Goal: Task Accomplishment & Management: Manage account settings

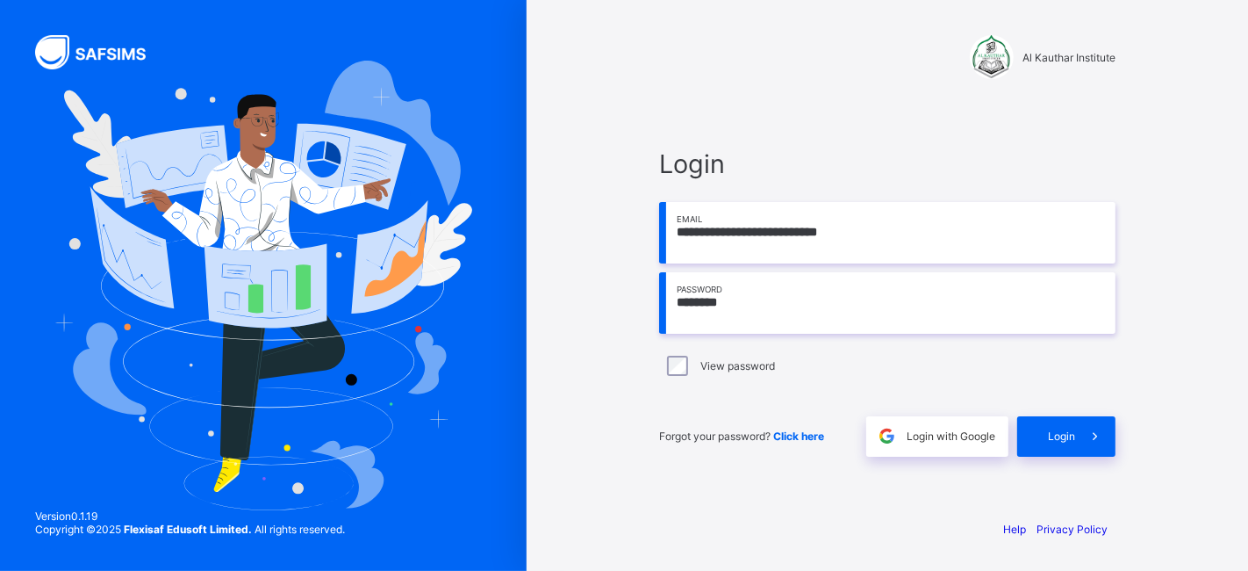
type input "*********"
click at [761, 299] on input "*********" at bounding box center [887, 302] width 456 height 61
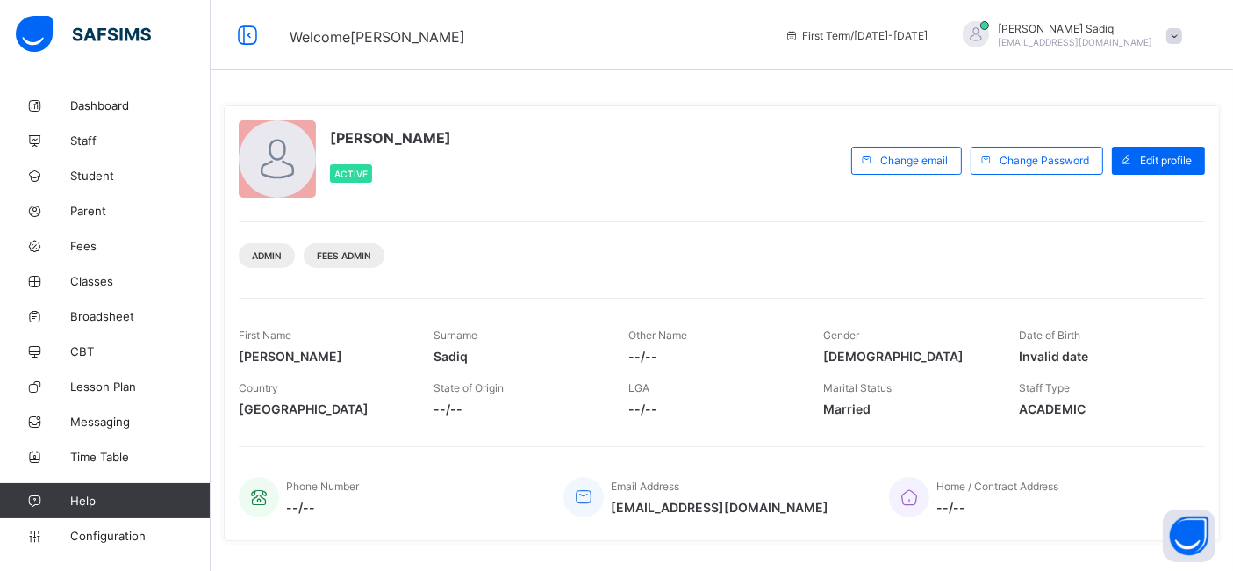
click at [962, 291] on div "[PERSON_NAME] Active Change email Change Password Edit profile Admin Fees Admin…" at bounding box center [722, 322] width 996 height 435
click at [83, 126] on link "Staff" at bounding box center [105, 140] width 211 height 35
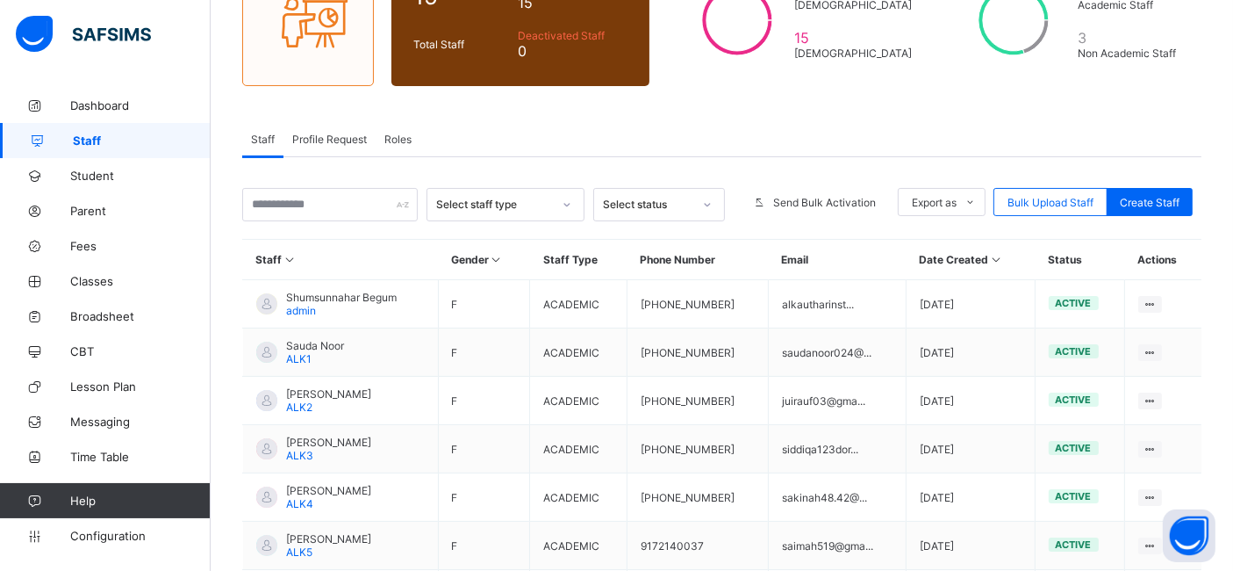
scroll to position [194, 0]
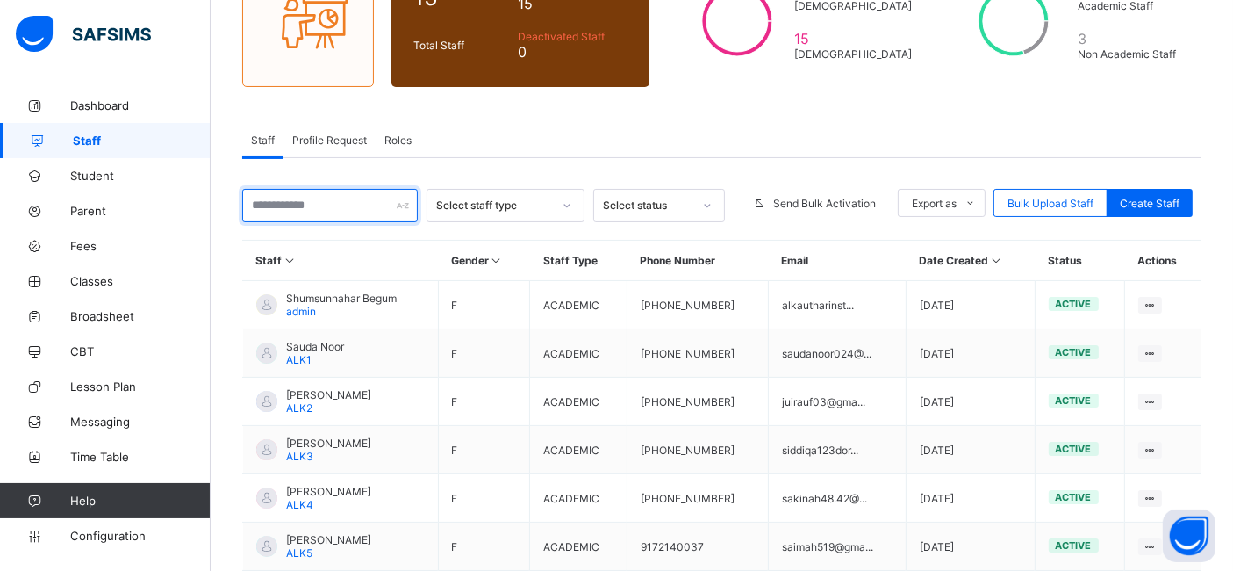
click at [295, 212] on input "text" at bounding box center [330, 205] width 176 height 33
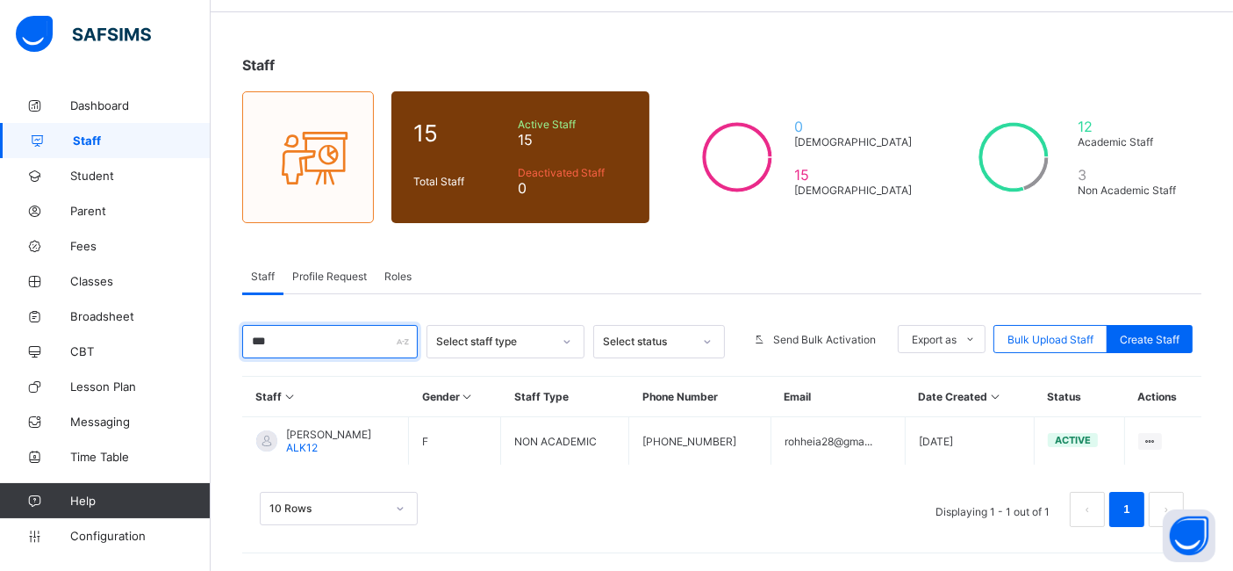
scroll to position [54, 0]
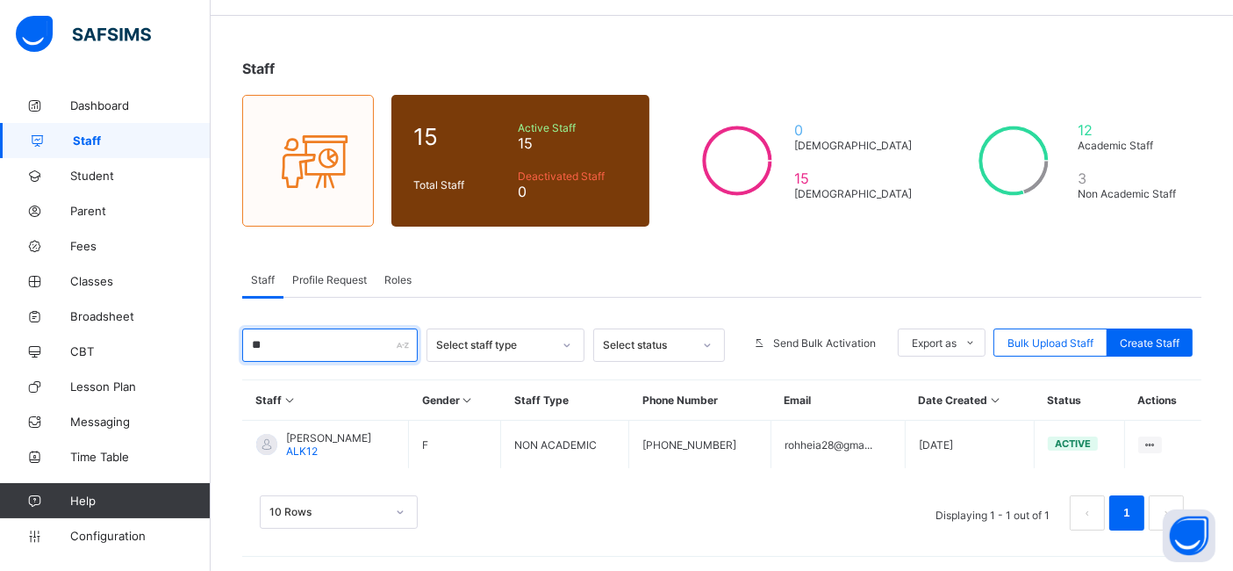
type input "*"
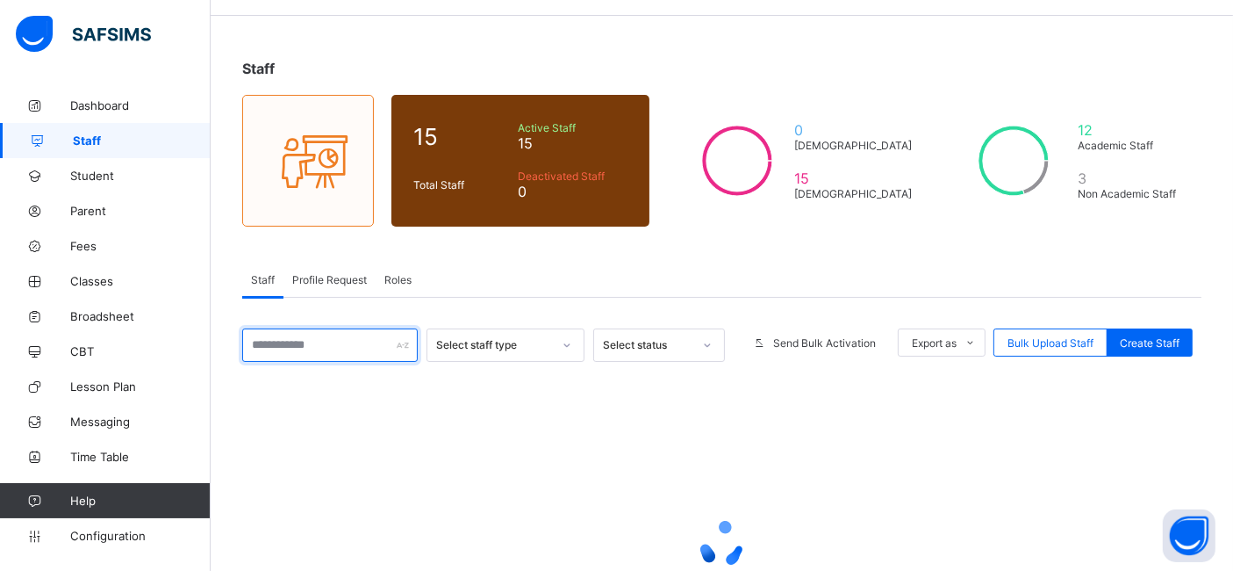
scroll to position [194, 0]
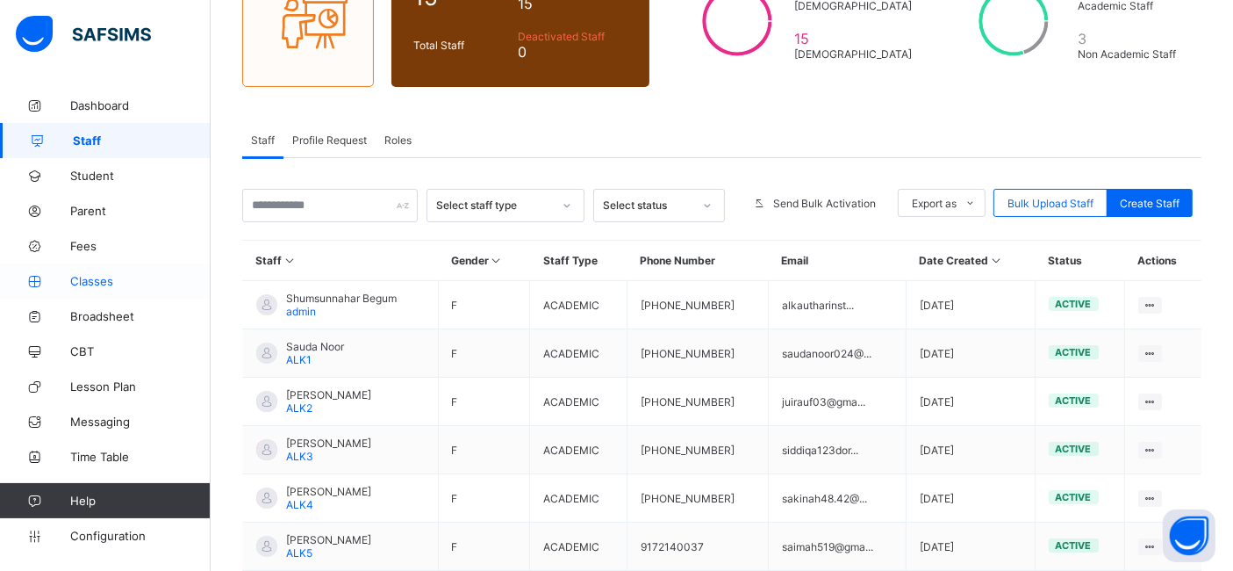
click at [88, 275] on span "Classes" at bounding box center [140, 281] width 140 height 14
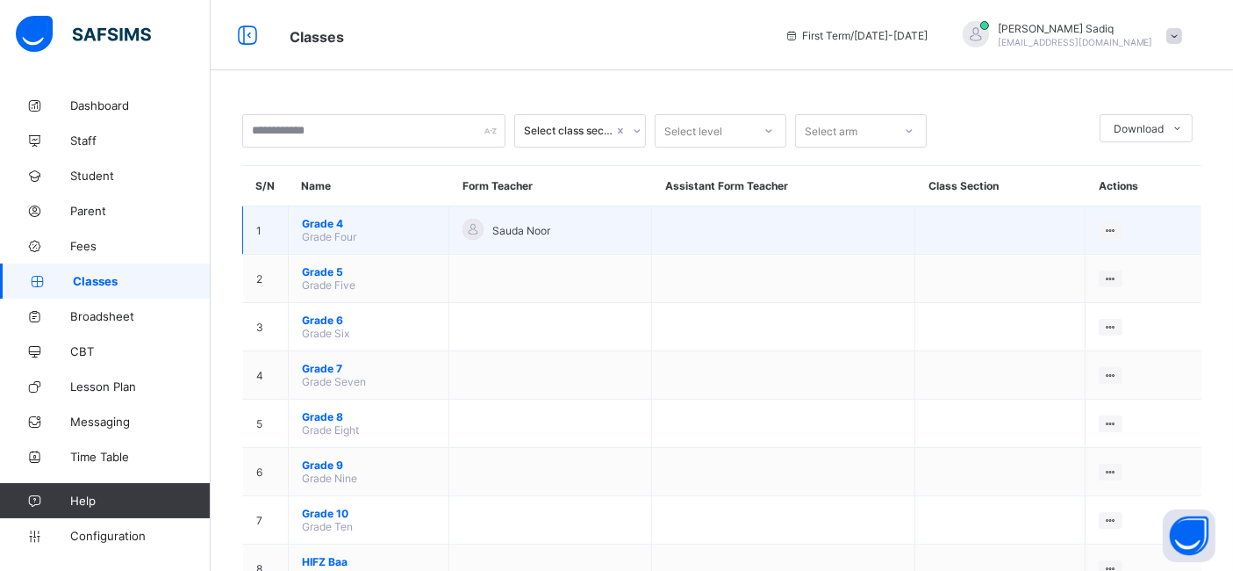
click at [333, 219] on span "Grade 4" at bounding box center [368, 223] width 133 height 13
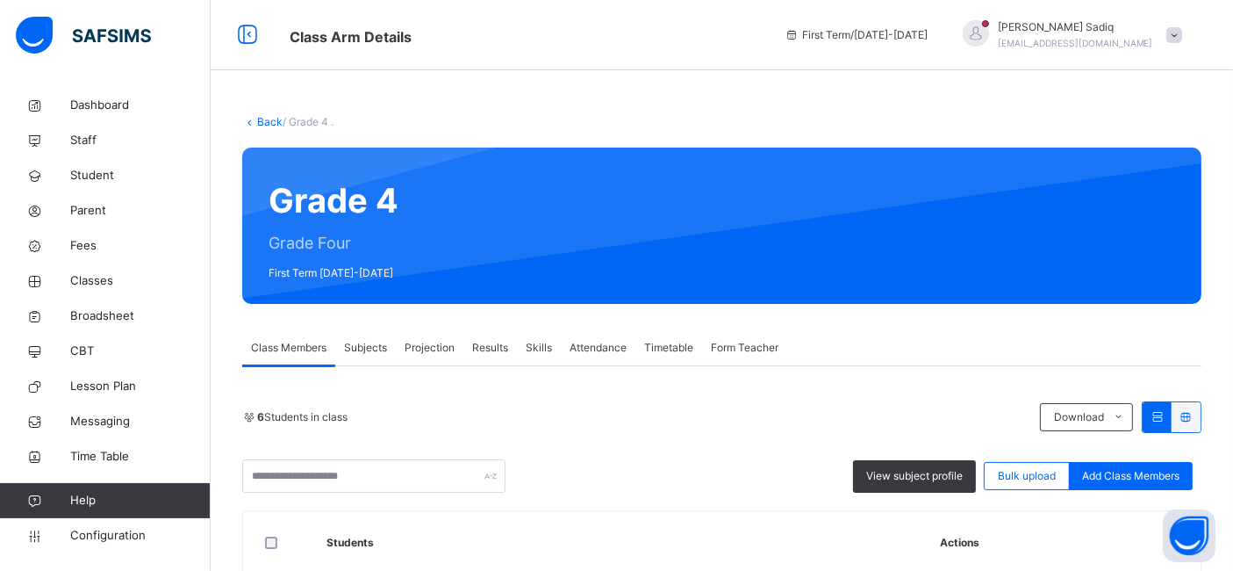
click at [368, 354] on span "Subjects" at bounding box center [365, 348] width 43 height 16
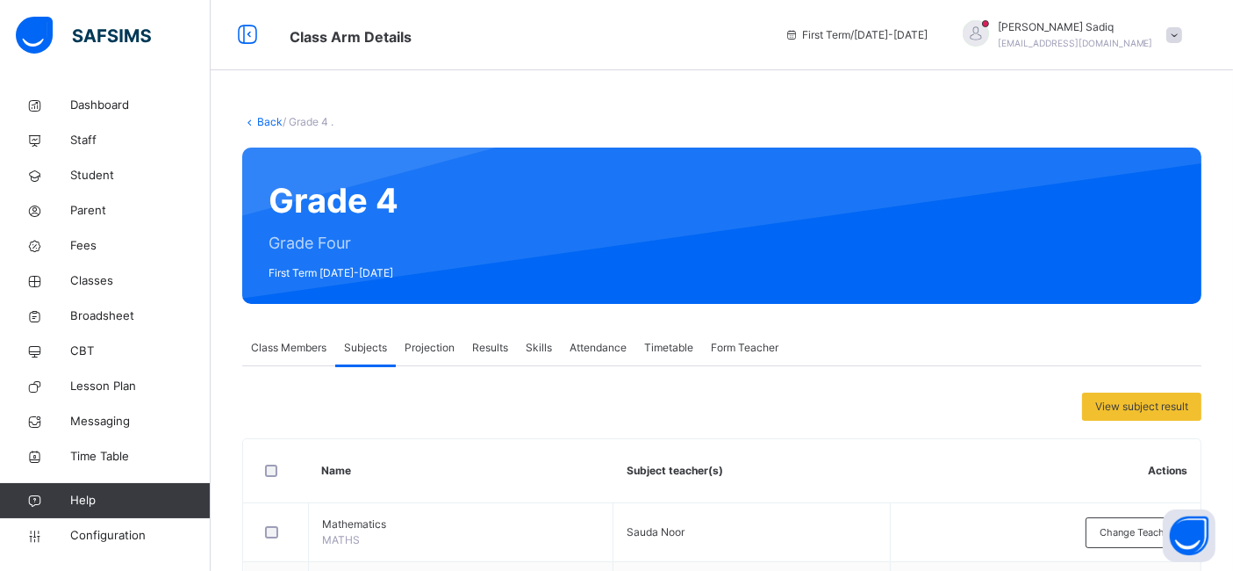
scroll to position [443, 0]
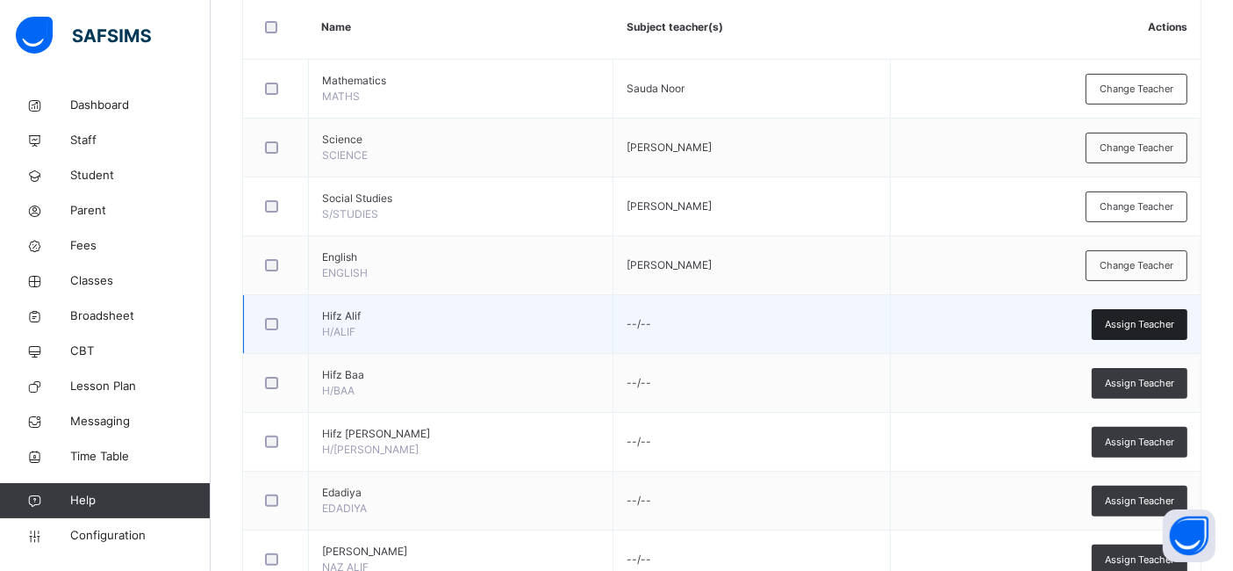
click at [1156, 319] on span "Assign Teacher" at bounding box center [1139, 324] width 69 height 15
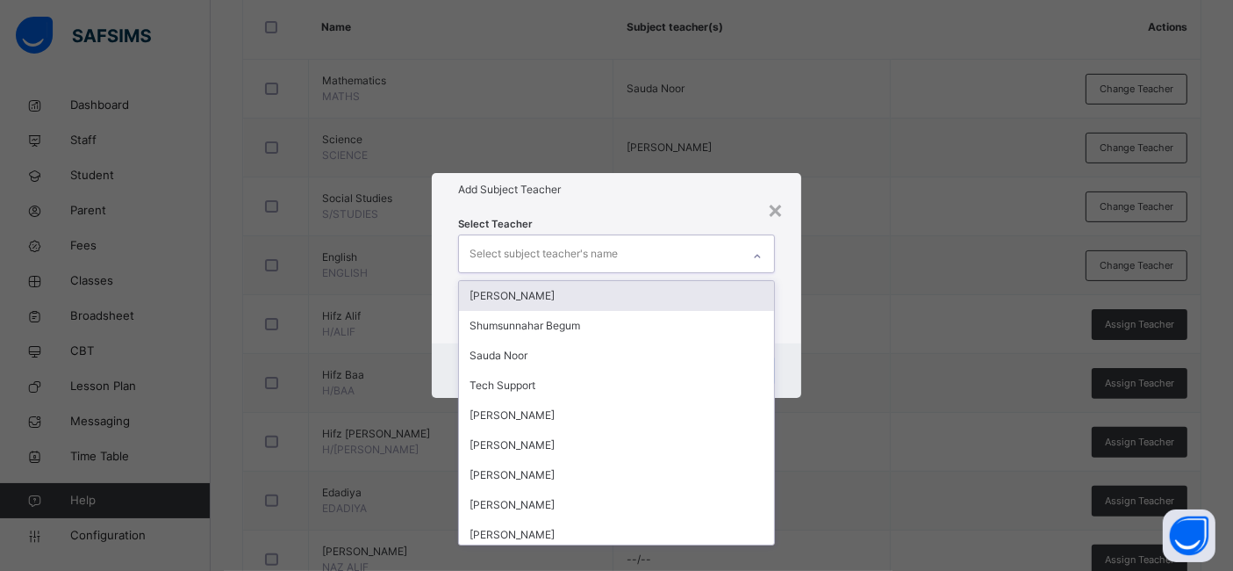
click at [546, 259] on div "Select subject teacher's name" at bounding box center [544, 253] width 148 height 33
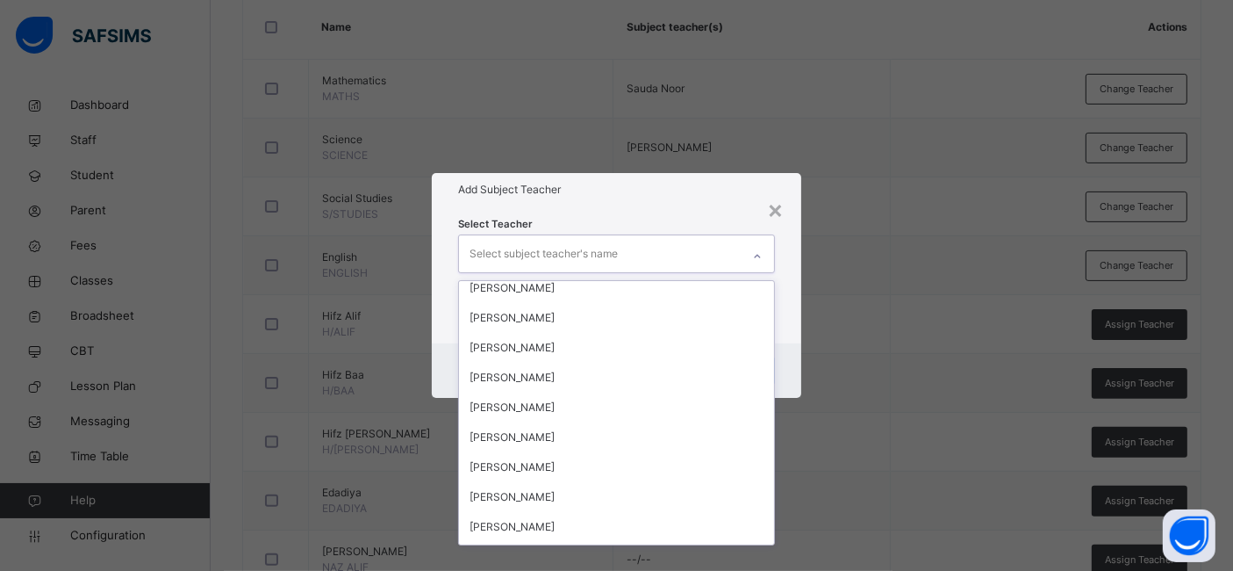
scroll to position [0, 0]
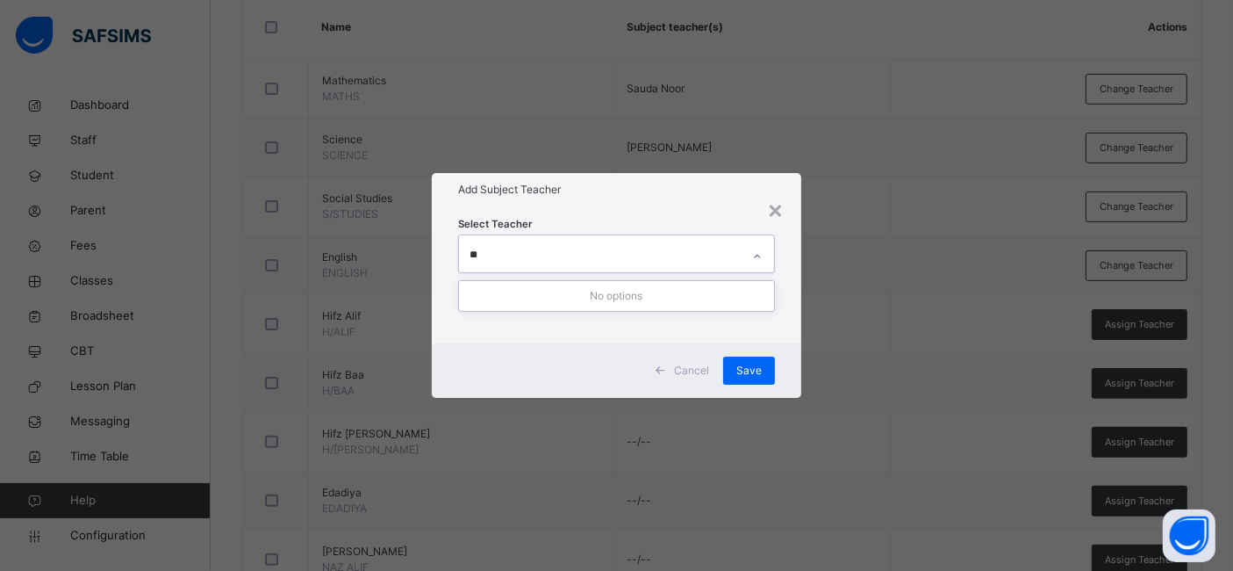
type input "*"
click at [790, 206] on div "×" at bounding box center [785, 208] width 17 height 37
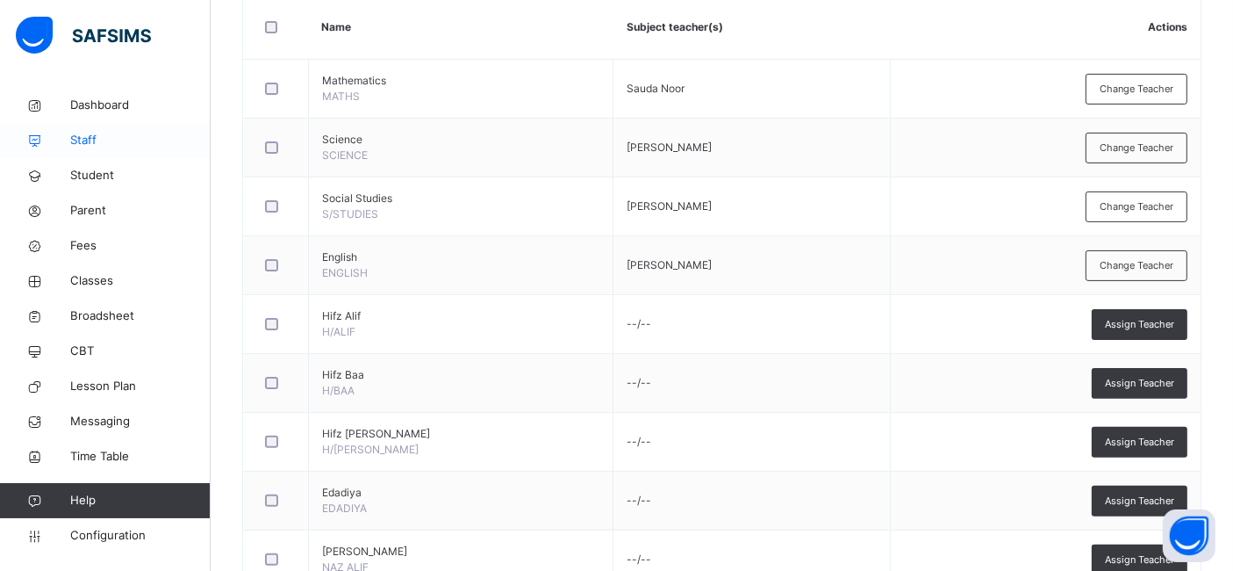
click at [83, 142] on span "Staff" at bounding box center [140, 141] width 140 height 18
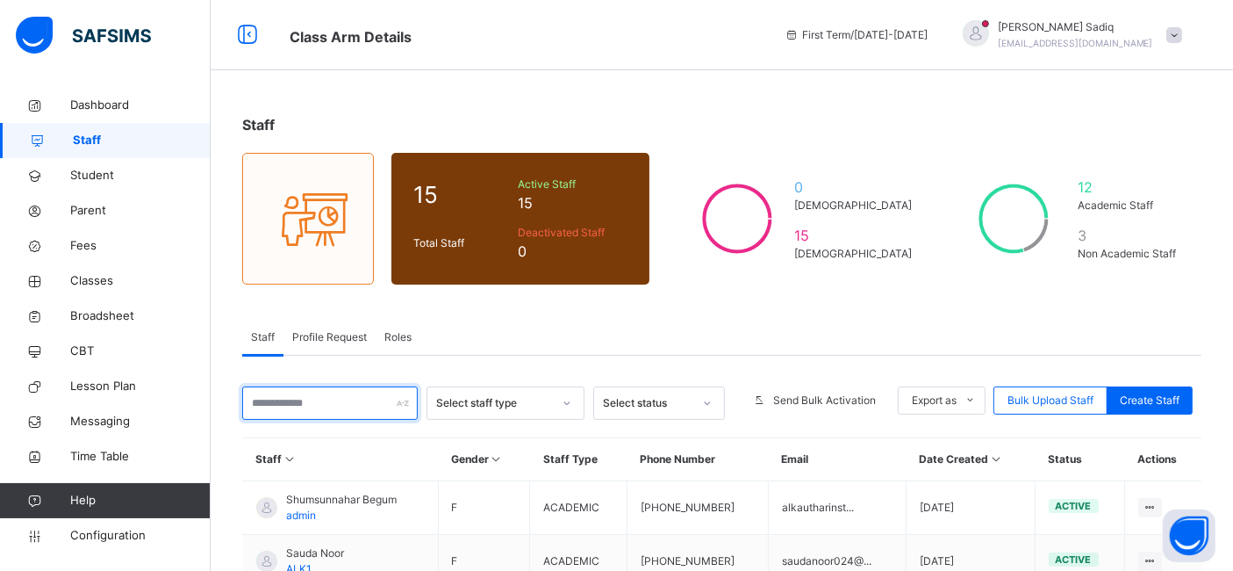
click at [328, 397] on input "text" at bounding box center [330, 402] width 176 height 33
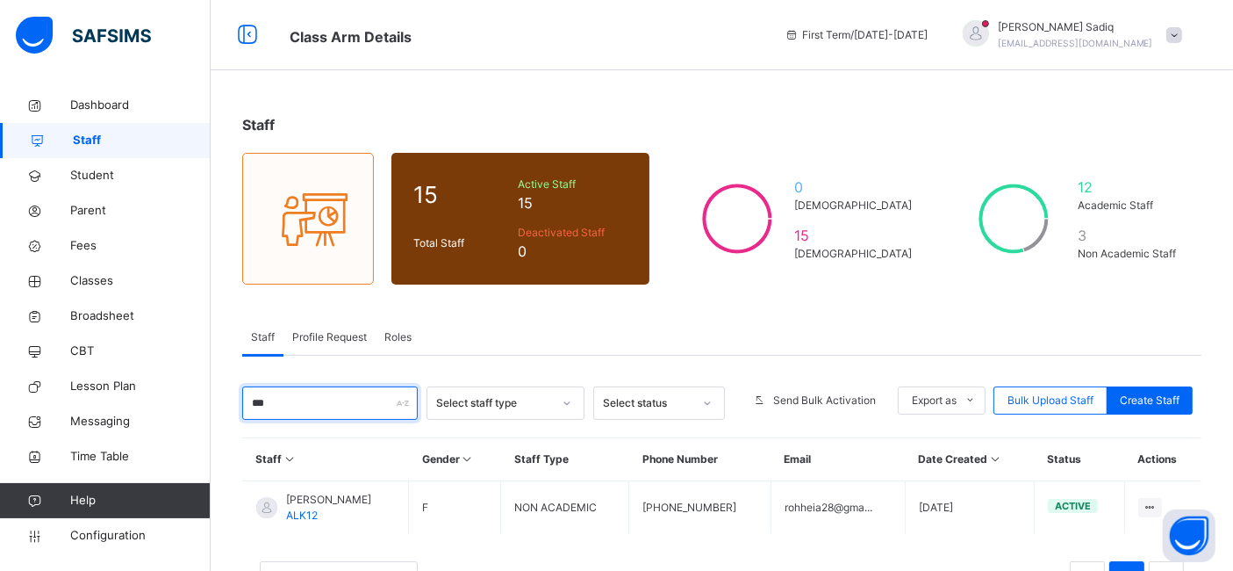
scroll to position [68, 0]
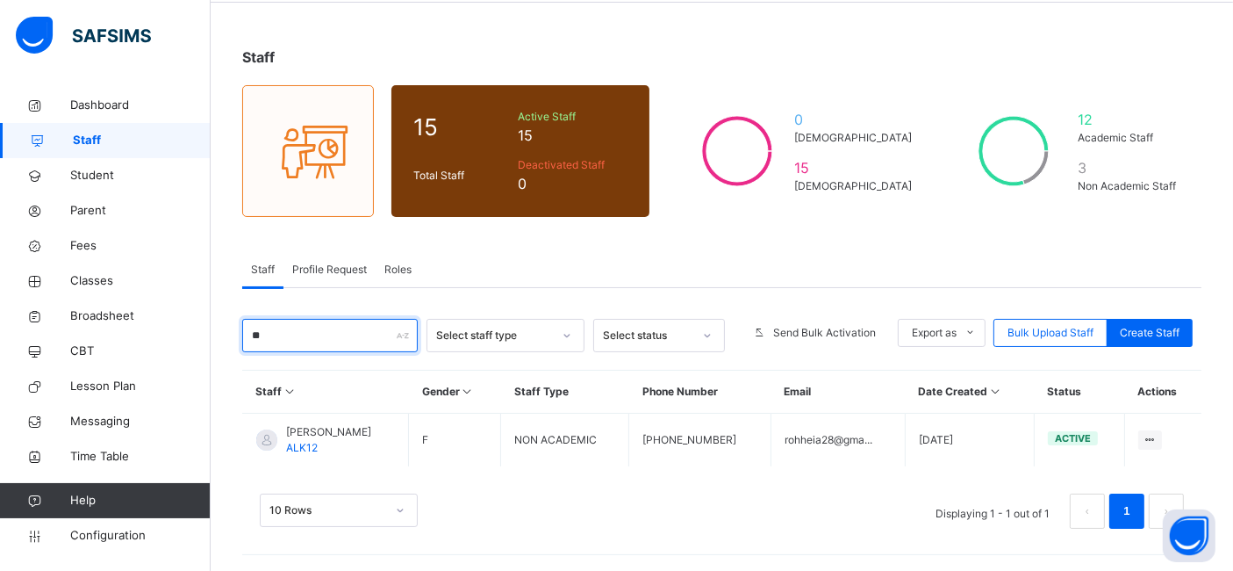
type input "*"
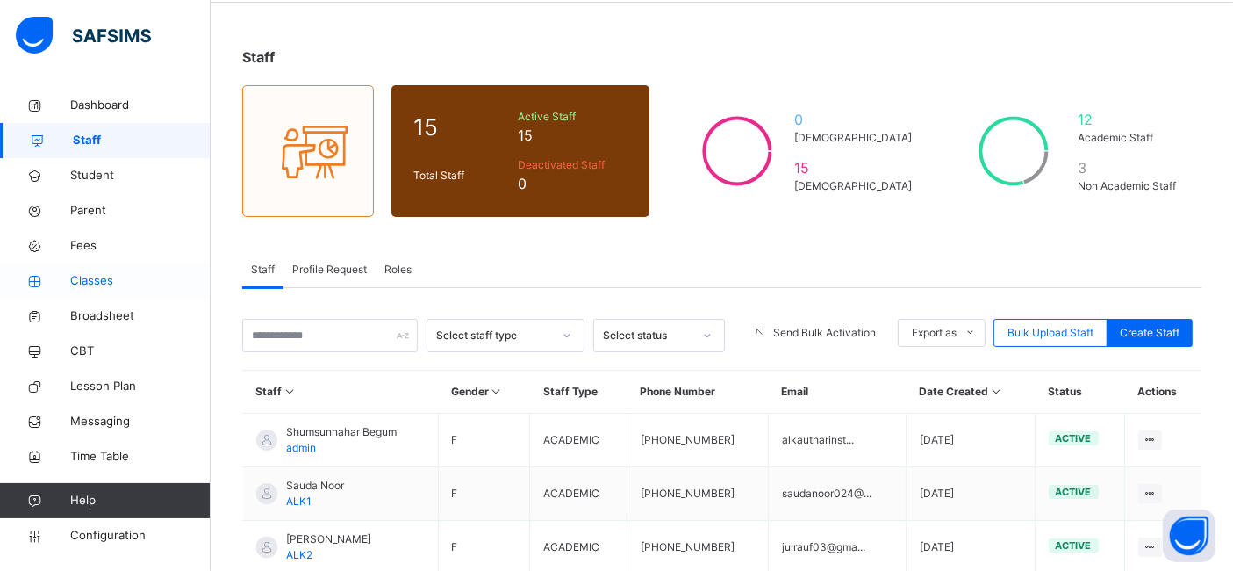
click at [100, 269] on link "Classes" at bounding box center [105, 280] width 211 height 35
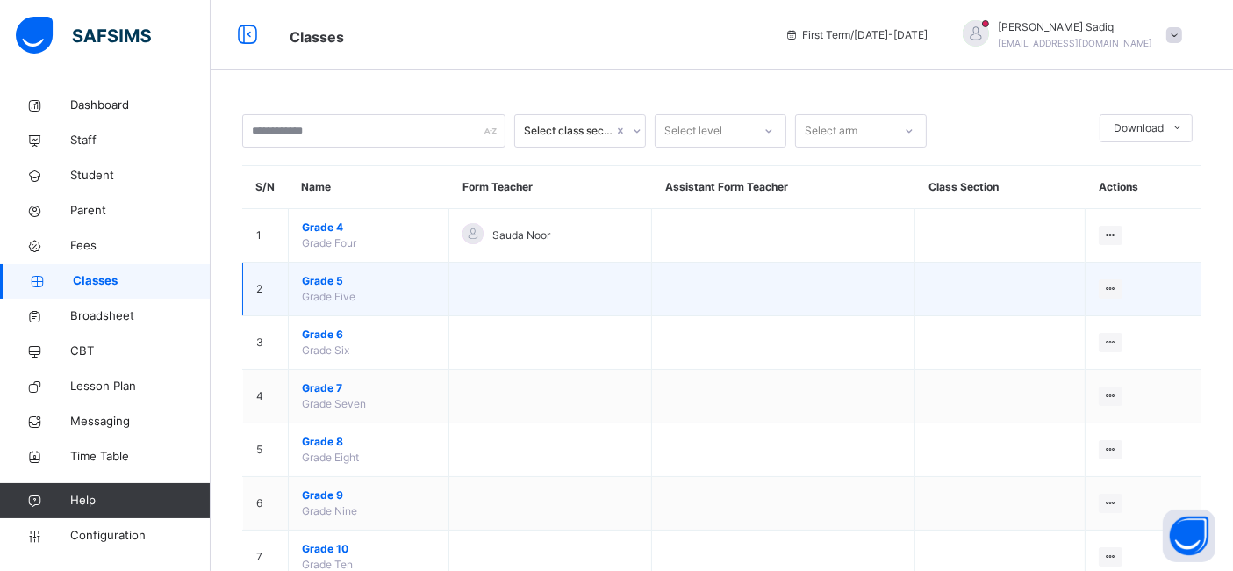
click at [327, 280] on span "Grade 5" at bounding box center [368, 281] width 133 height 16
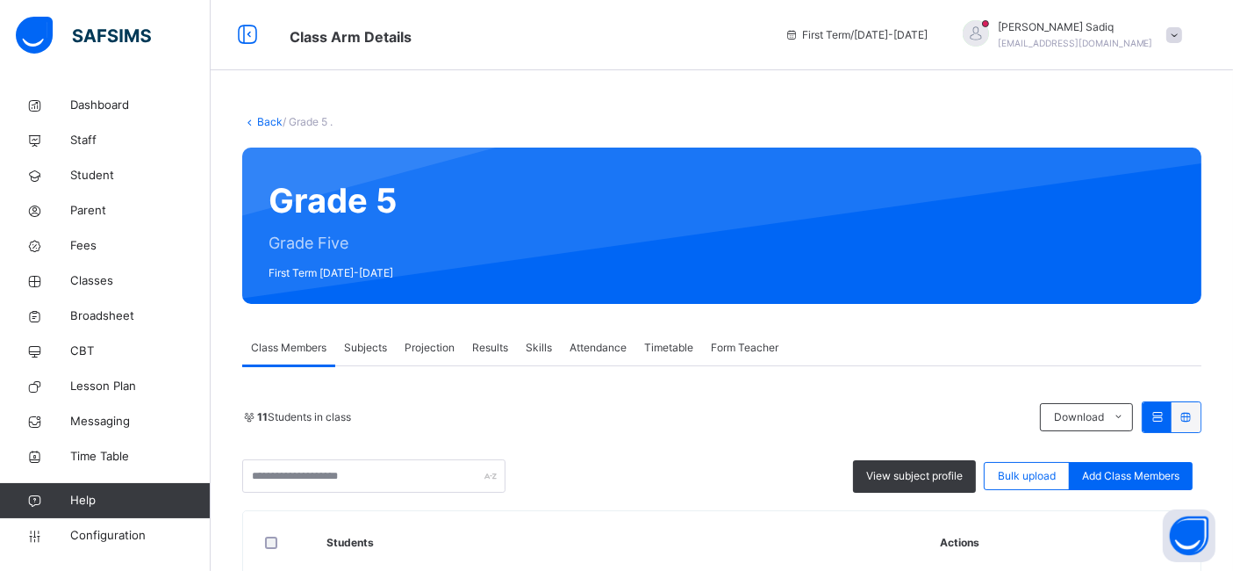
click at [362, 341] on span "Subjects" at bounding box center [365, 348] width 43 height 16
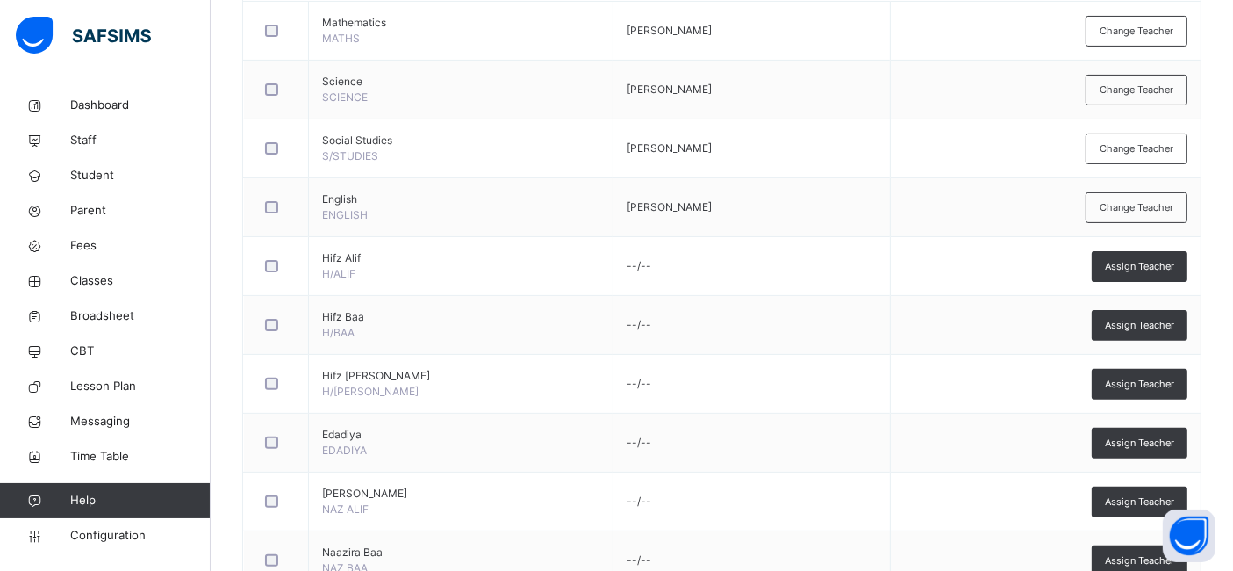
scroll to position [504, 0]
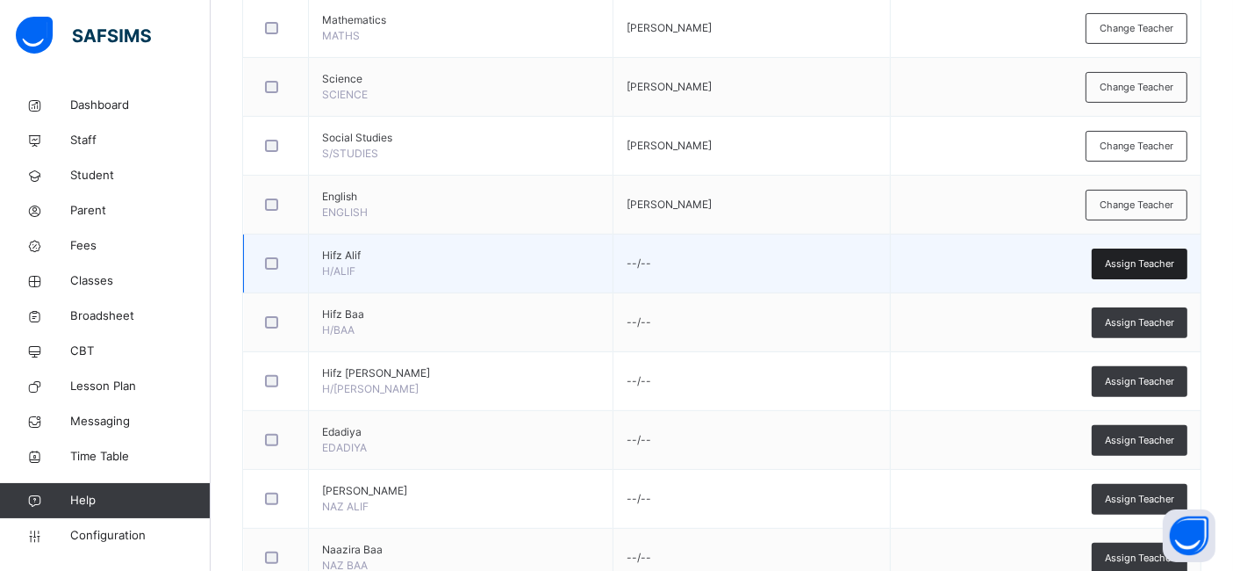
click at [1160, 259] on span "Assign Teacher" at bounding box center [1139, 263] width 69 height 15
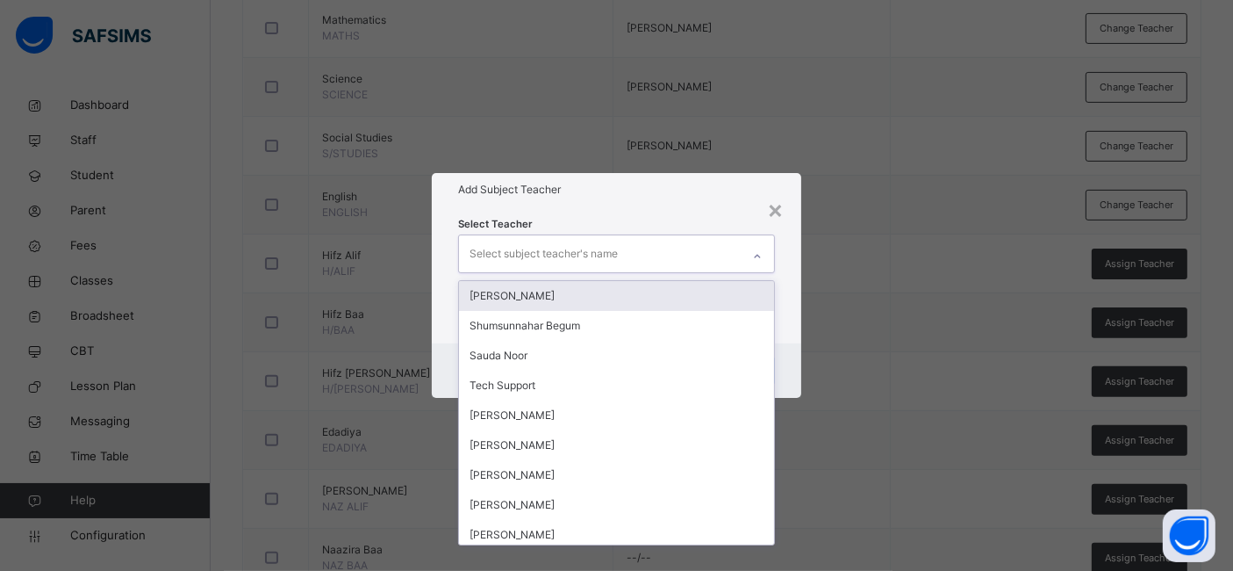
click at [619, 252] on div "Select subject teacher's name" at bounding box center [600, 253] width 283 height 37
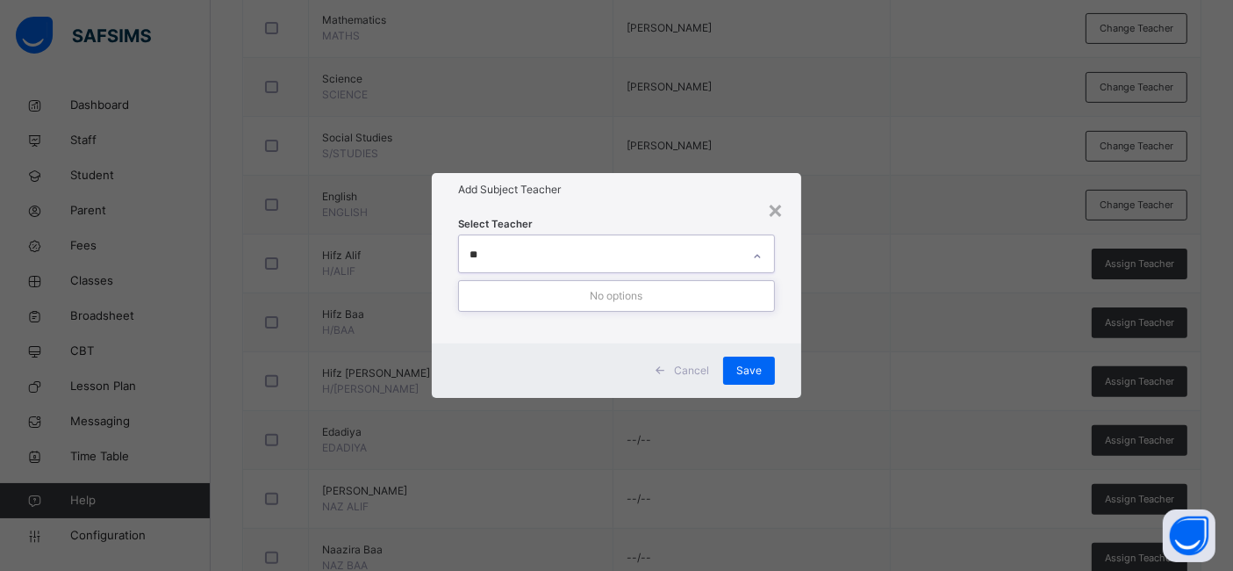
type input "*"
click at [789, 204] on div "×" at bounding box center [785, 208] width 17 height 37
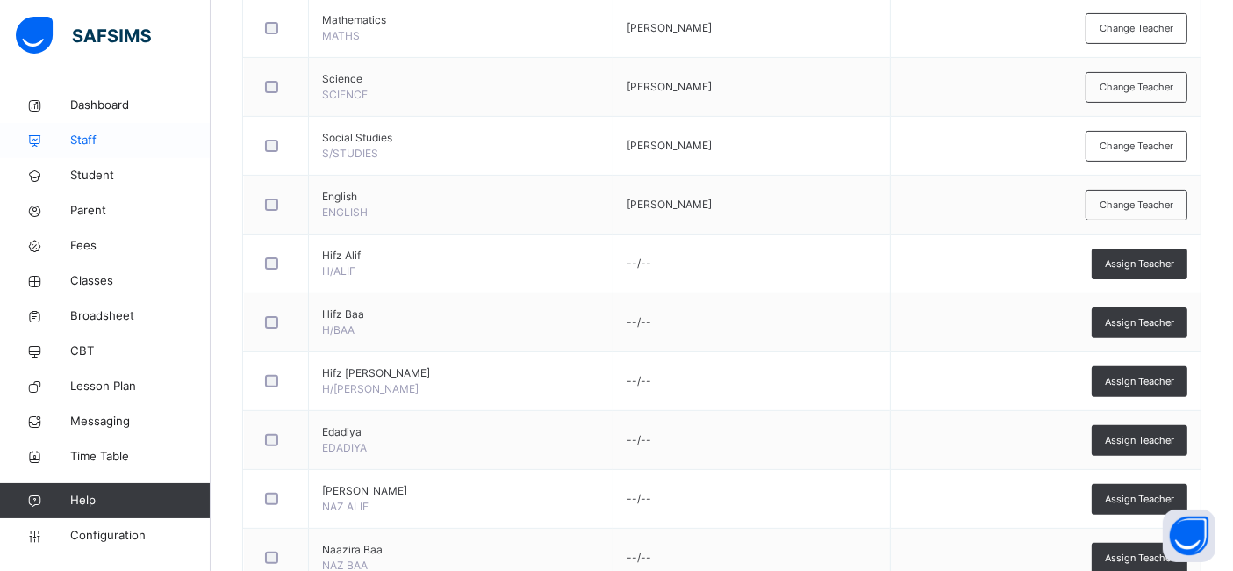
click at [83, 142] on span "Staff" at bounding box center [140, 141] width 140 height 18
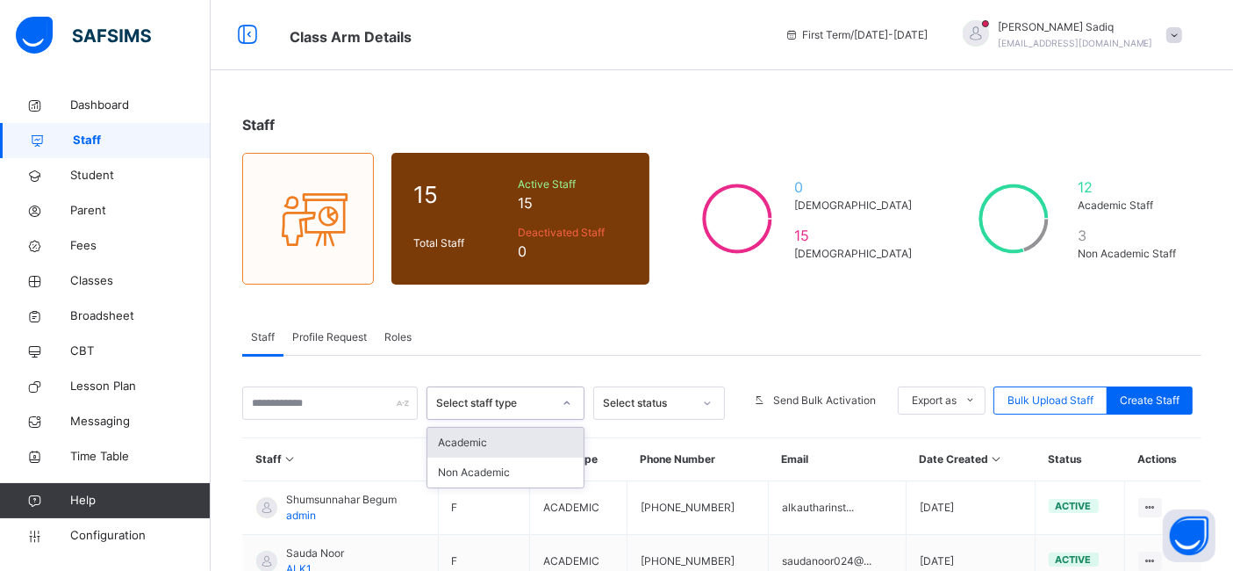
click at [535, 400] on div "Select staff type" at bounding box center [494, 403] width 116 height 16
click at [497, 470] on div "Non Academic" at bounding box center [505, 472] width 156 height 30
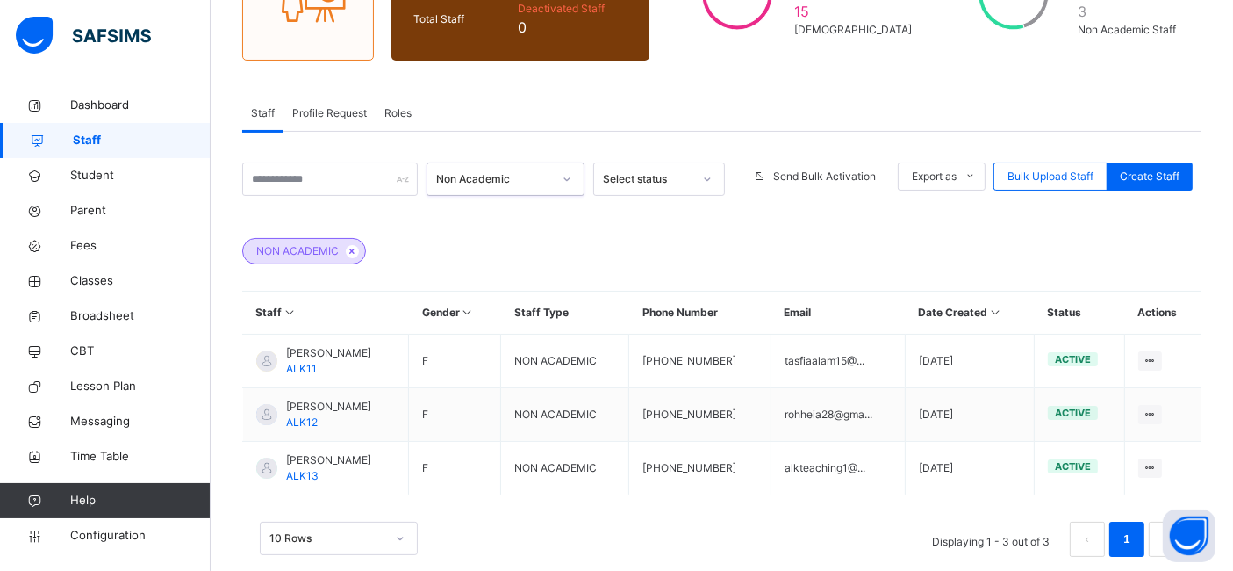
scroll to position [231, 0]
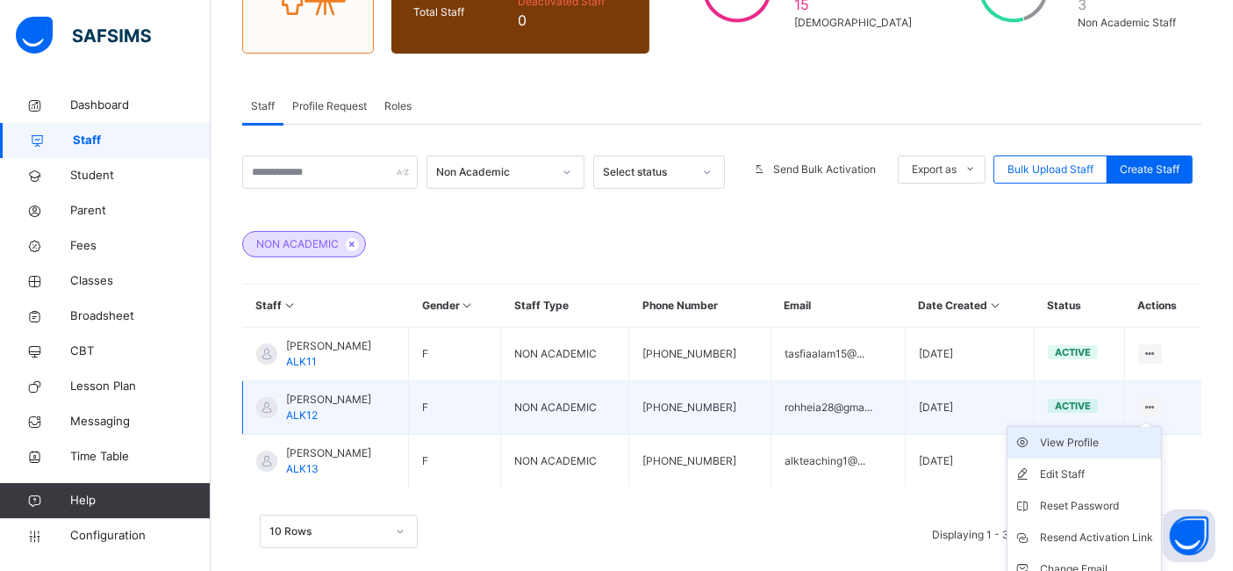
click at [1095, 440] on div "View Profile" at bounding box center [1097, 443] width 113 height 18
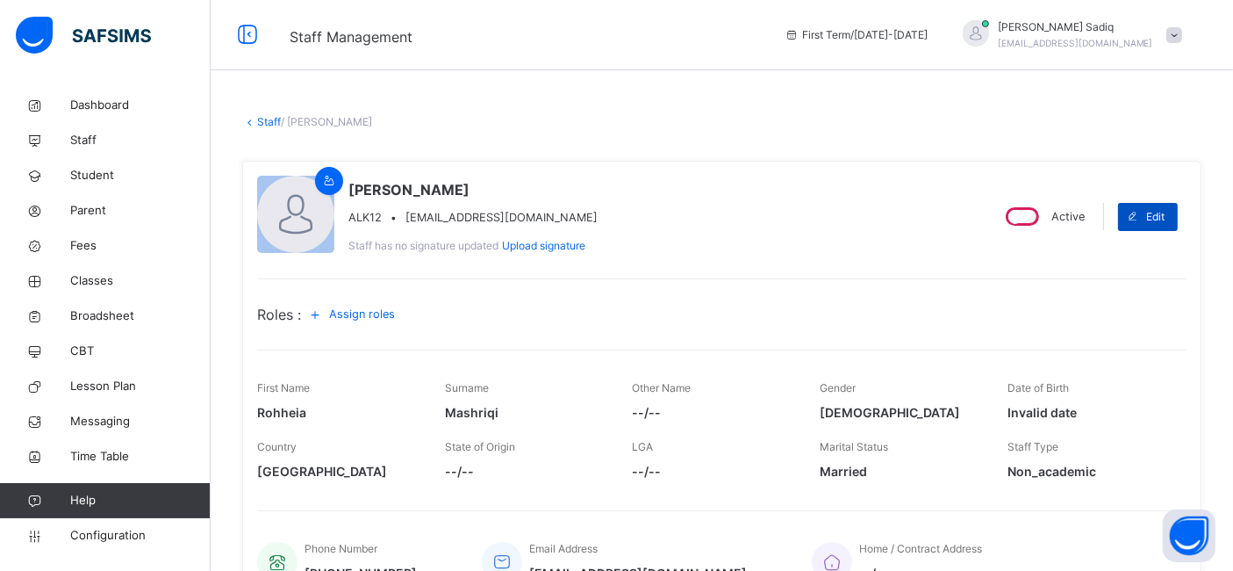
click at [1139, 222] on icon at bounding box center [1132, 217] width 13 height 14
select select "**"
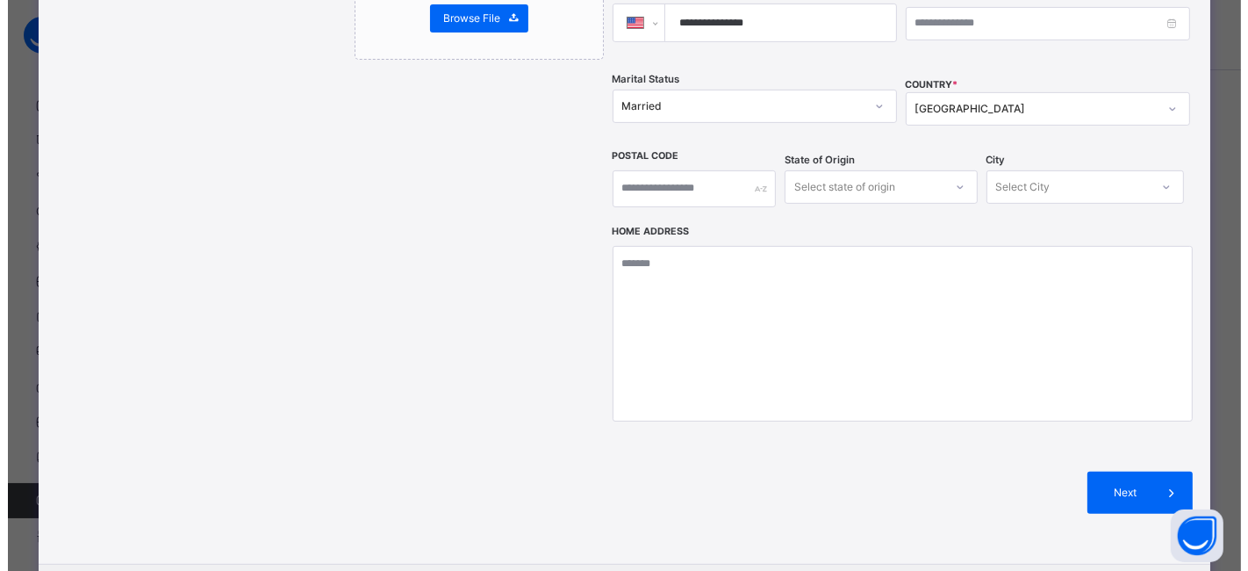
scroll to position [627, 0]
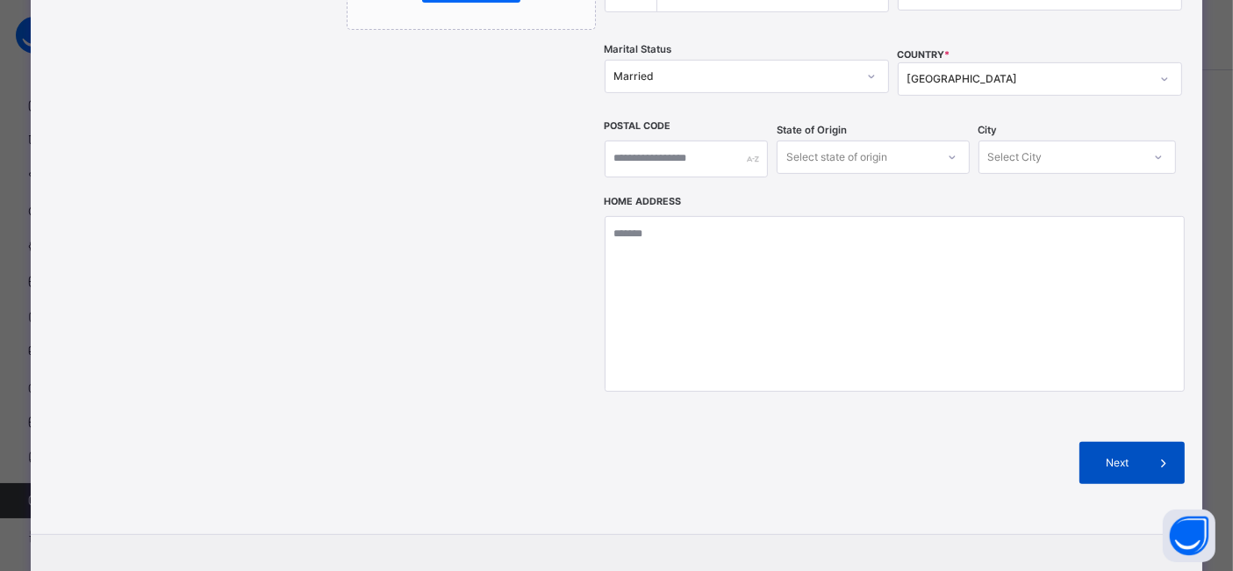
click at [1166, 452] on icon at bounding box center [1163, 462] width 19 height 21
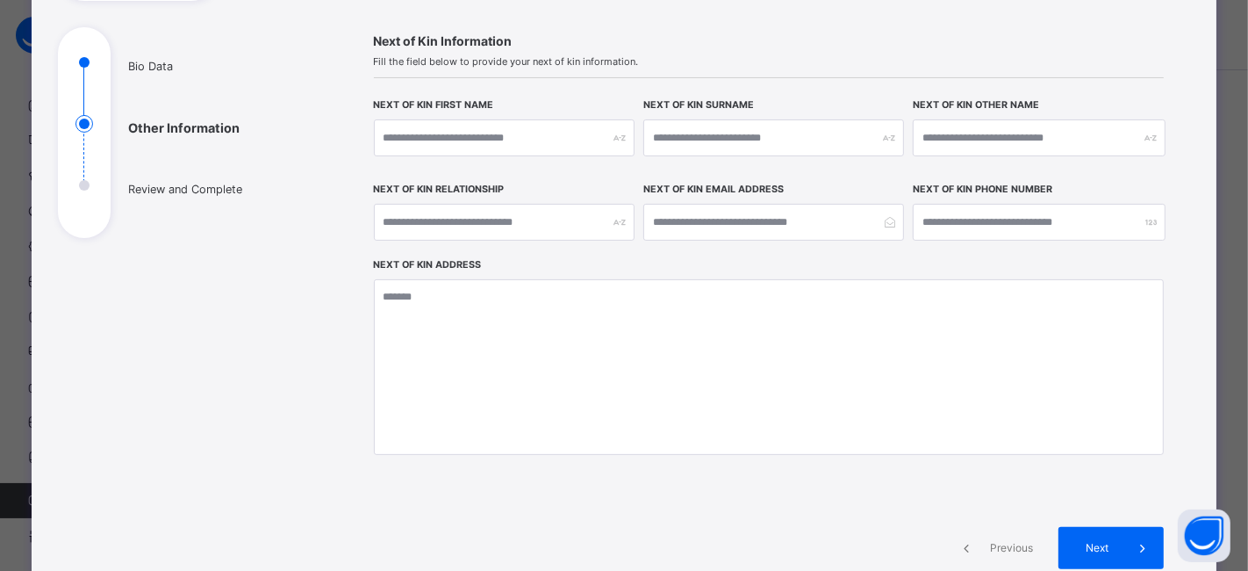
scroll to position [343, 0]
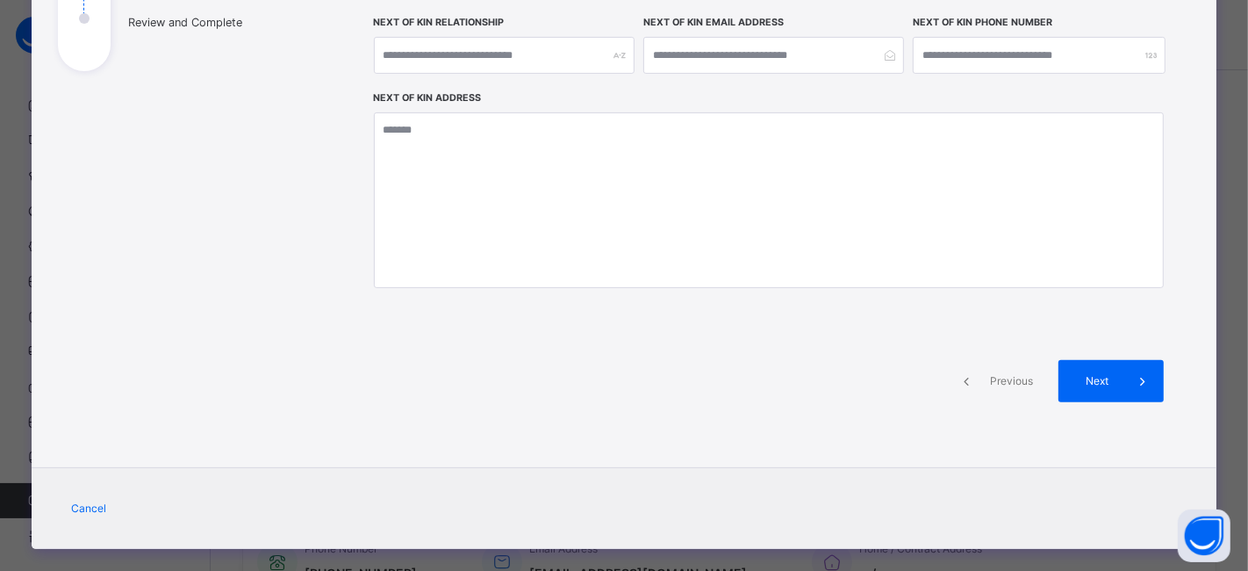
click at [1005, 378] on span "Previous" at bounding box center [1011, 381] width 48 height 16
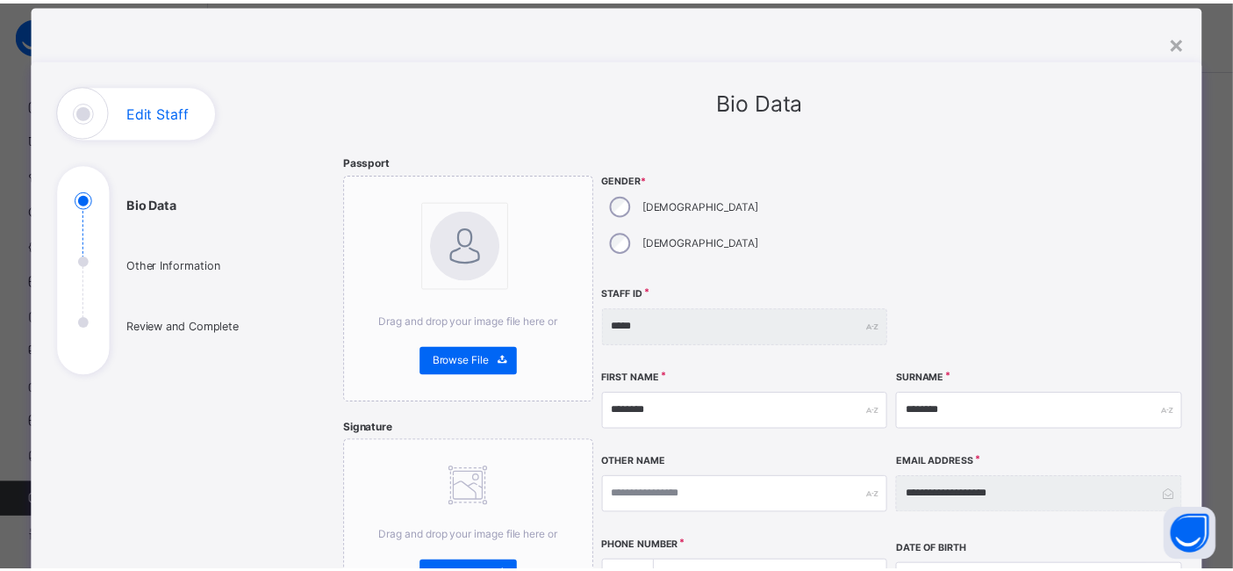
scroll to position [0, 0]
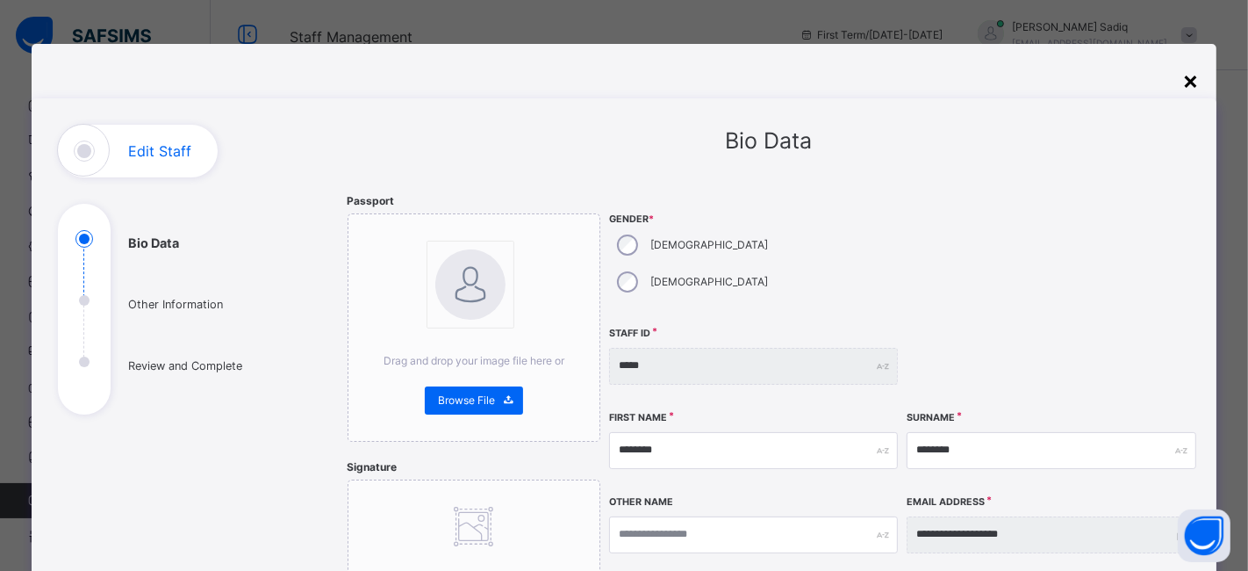
click at [1188, 86] on div "×" at bounding box center [1190, 79] width 17 height 37
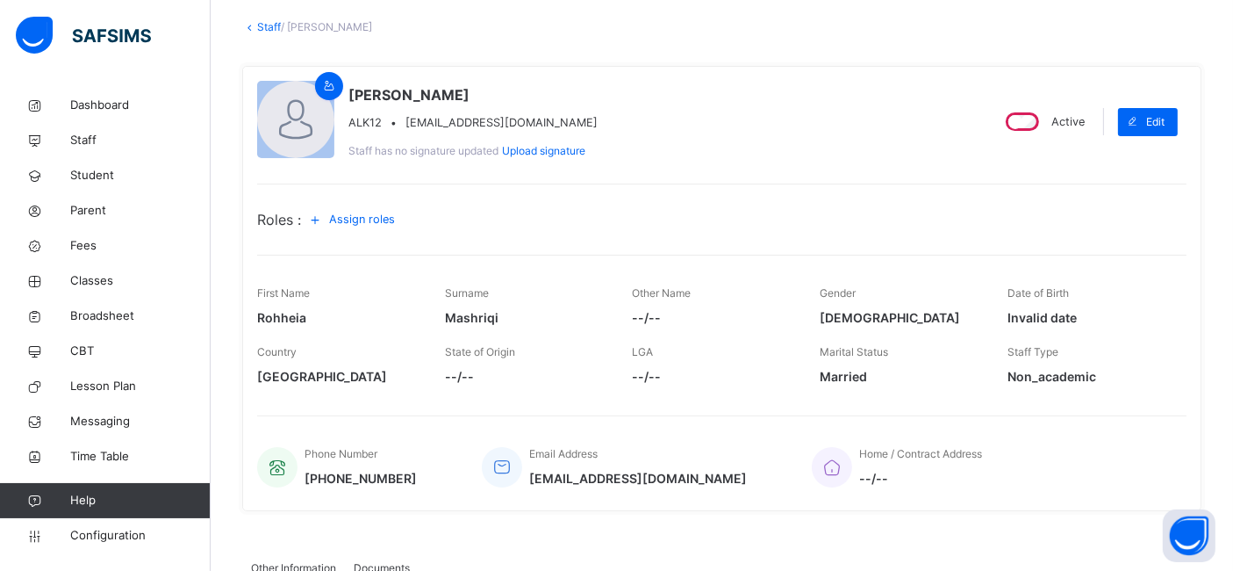
scroll to position [110, 0]
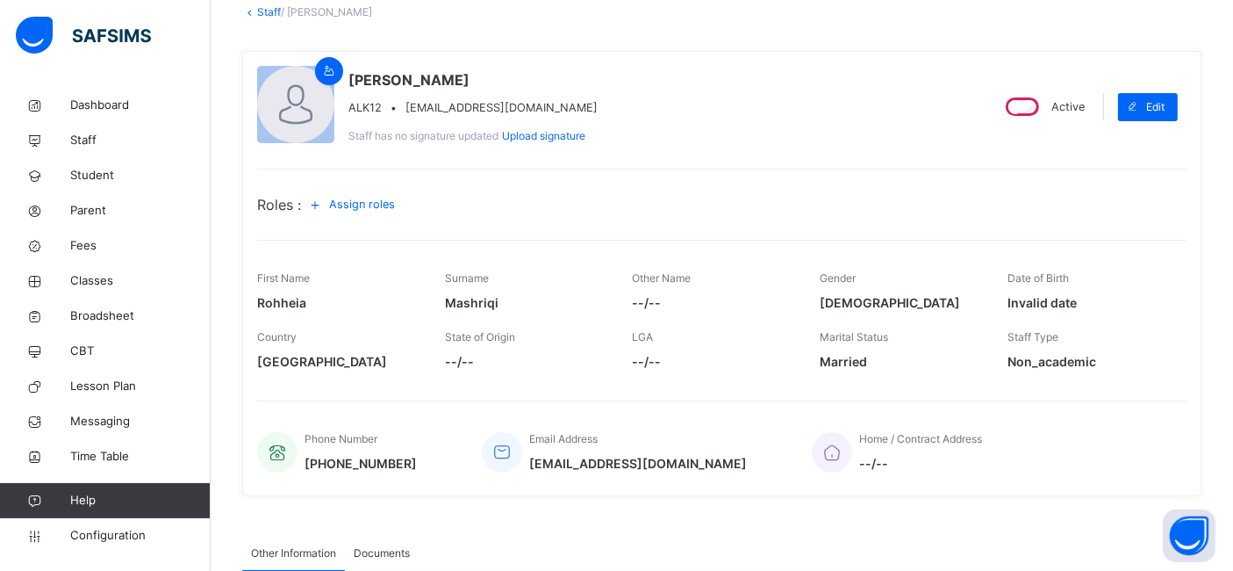
click at [373, 199] on span "Assign roles" at bounding box center [362, 204] width 66 height 17
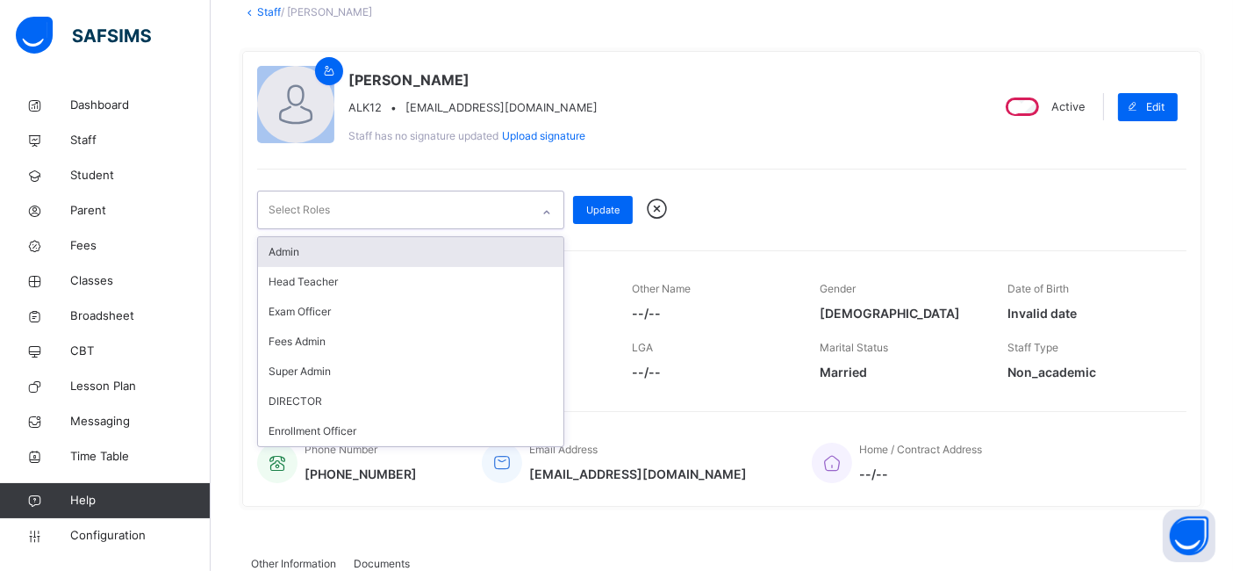
click at [411, 203] on div "Select Roles" at bounding box center [394, 209] width 272 height 37
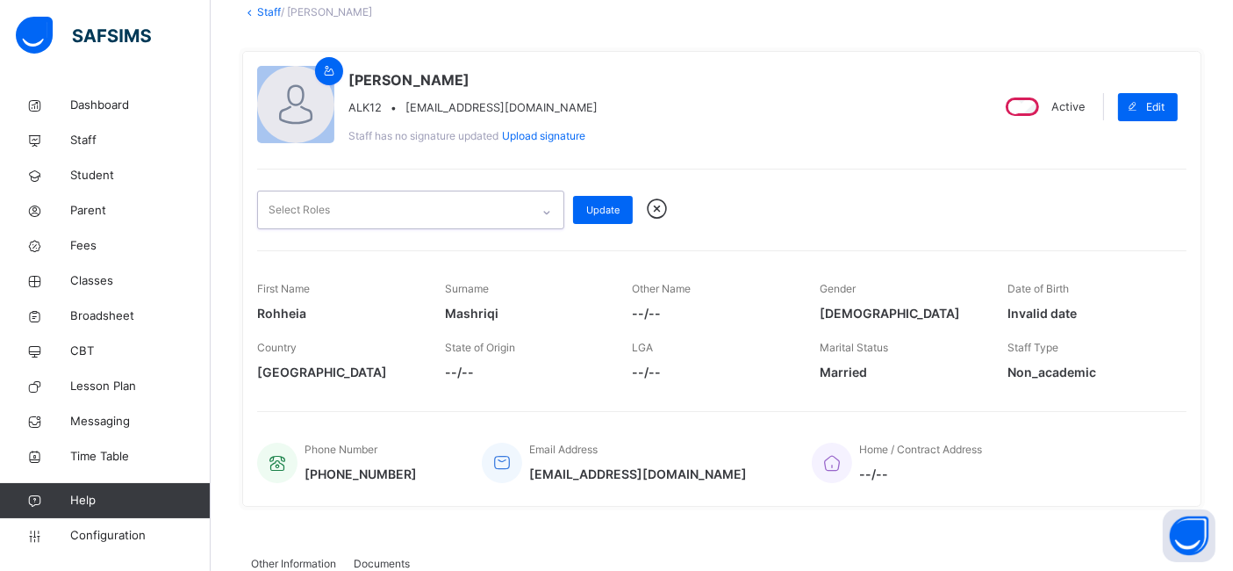
click at [411, 203] on div "Select Roles" at bounding box center [394, 209] width 272 height 37
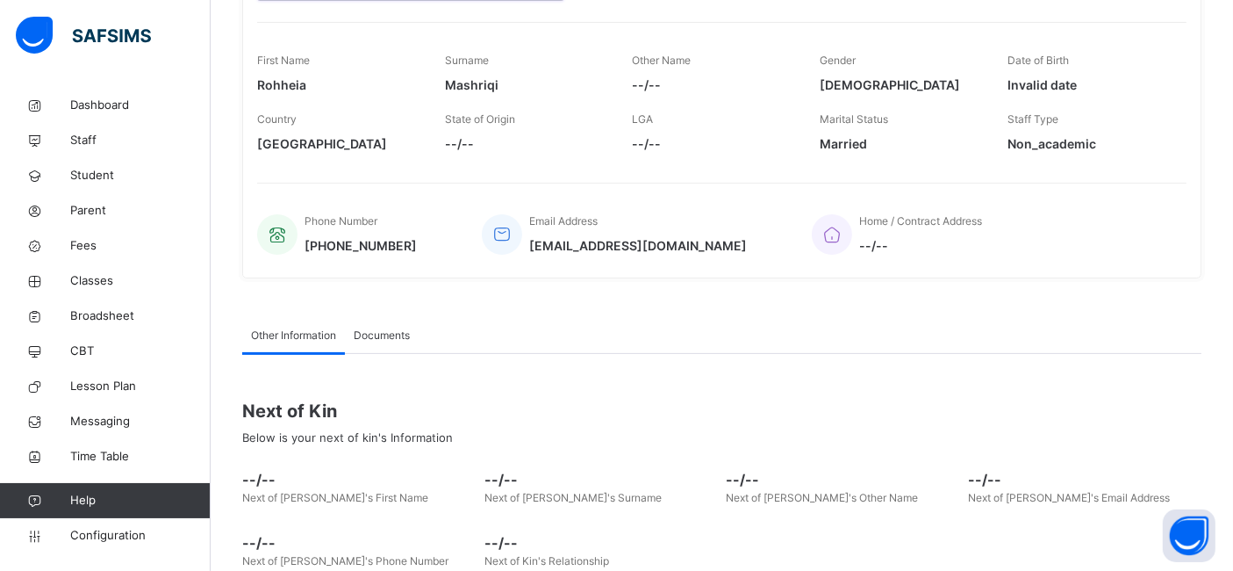
scroll to position [448, 0]
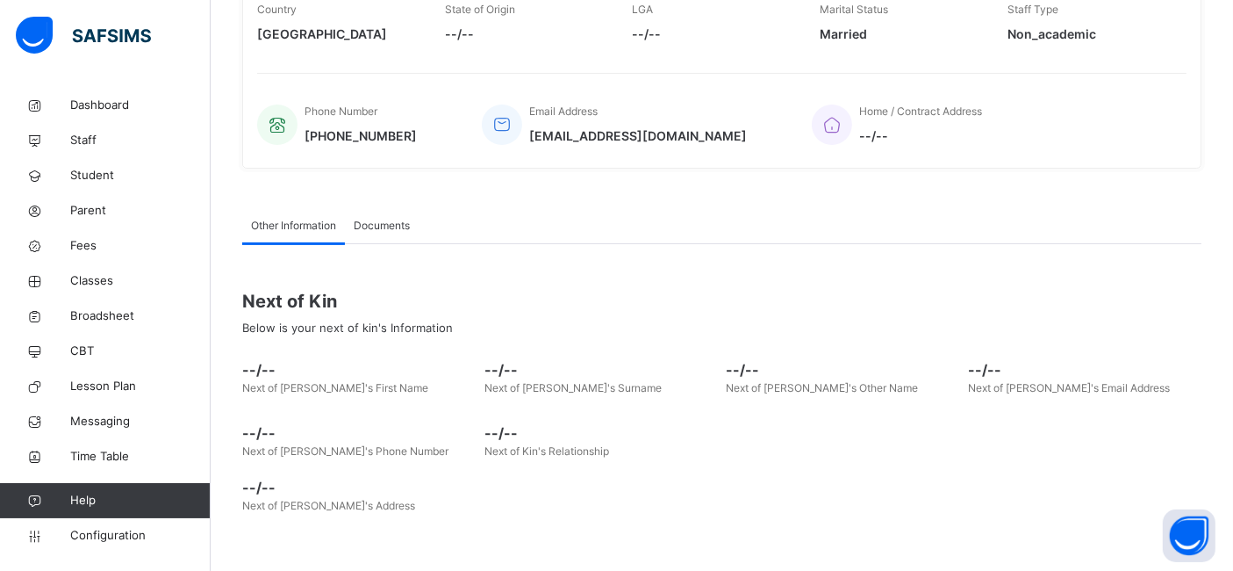
click at [391, 230] on div "Documents" at bounding box center [382, 225] width 74 height 35
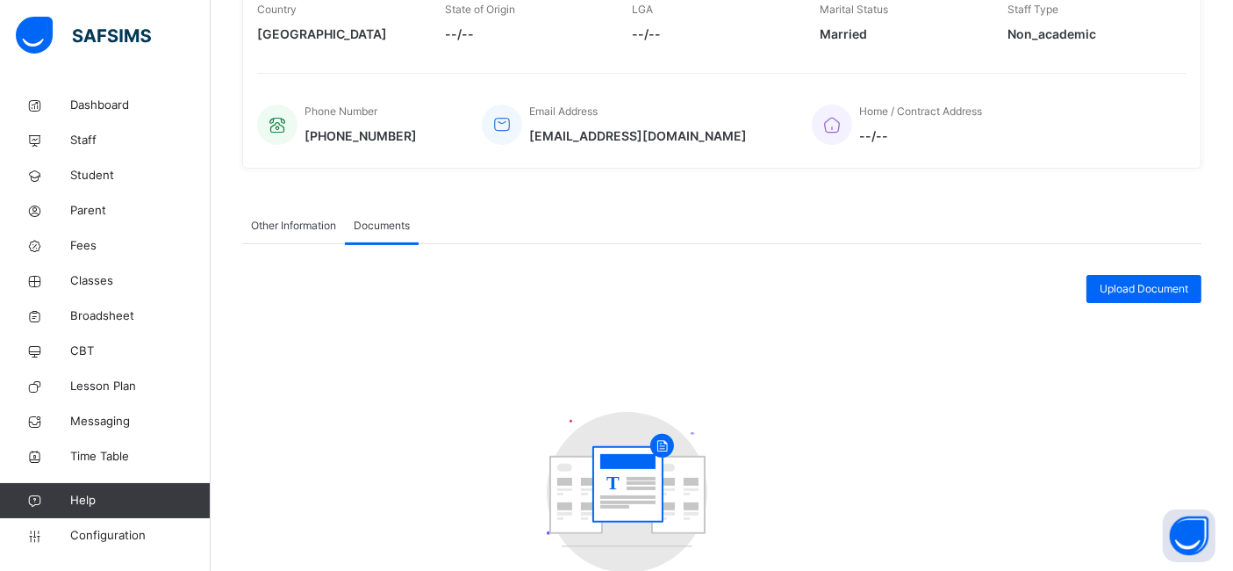
click at [332, 229] on span "Other Information" at bounding box center [293, 226] width 85 height 16
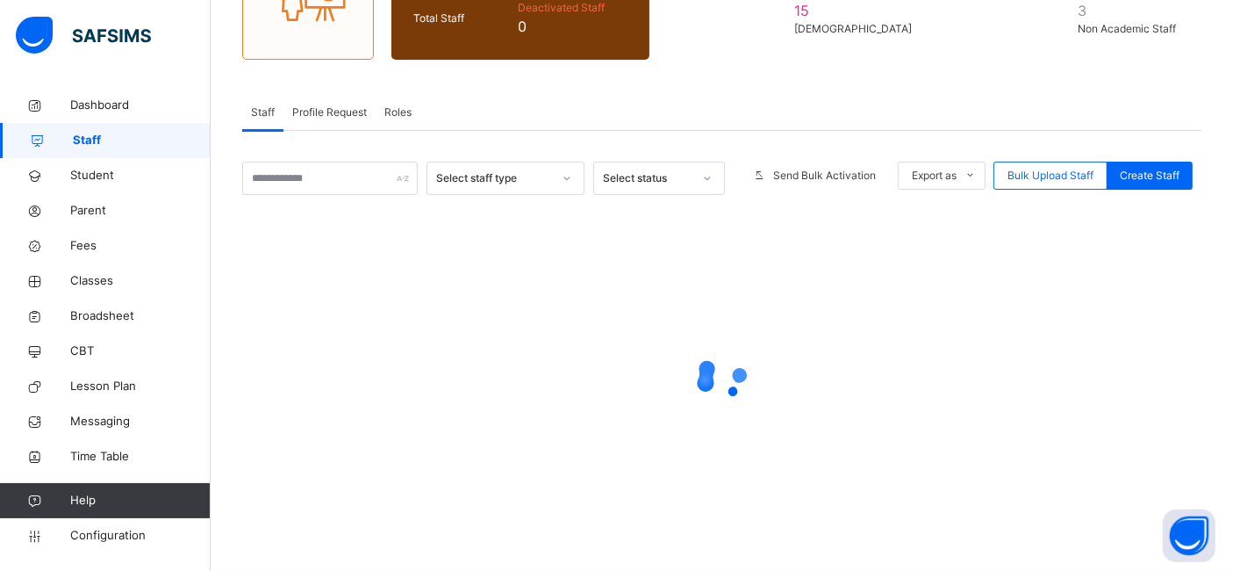
scroll to position [224, 0]
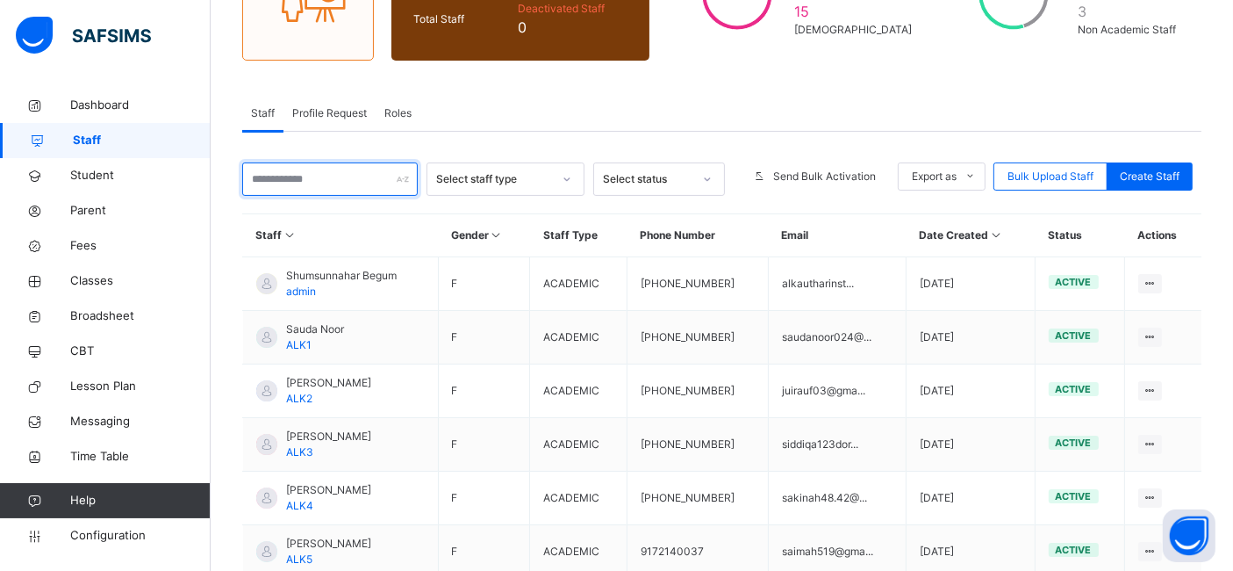
click at [297, 188] on input "text" at bounding box center [330, 178] width 176 height 33
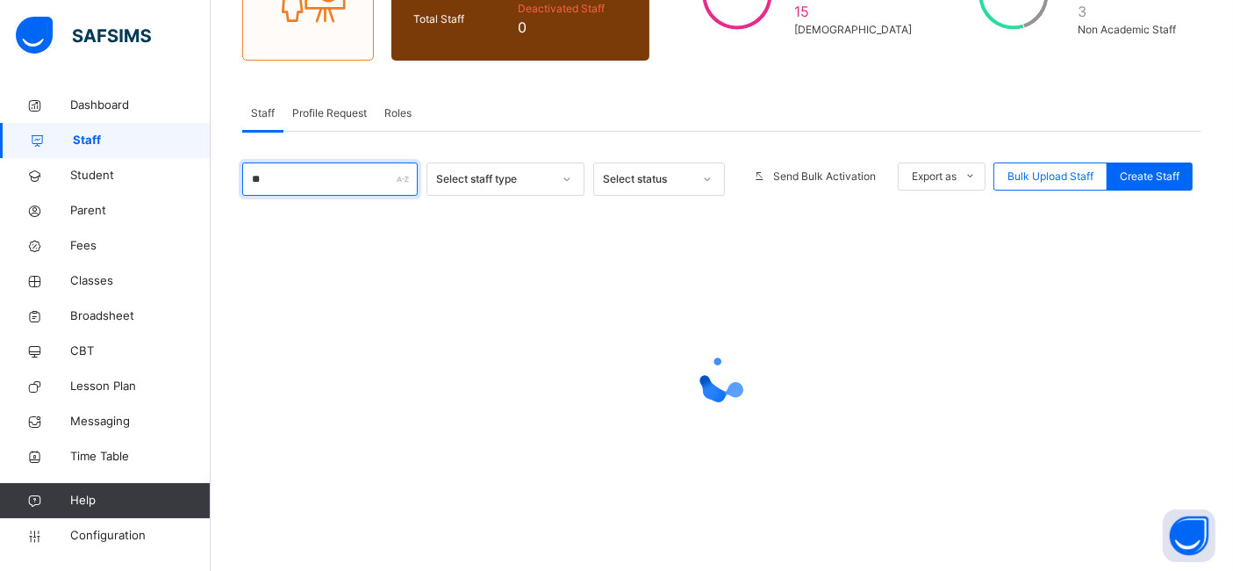
type input "*"
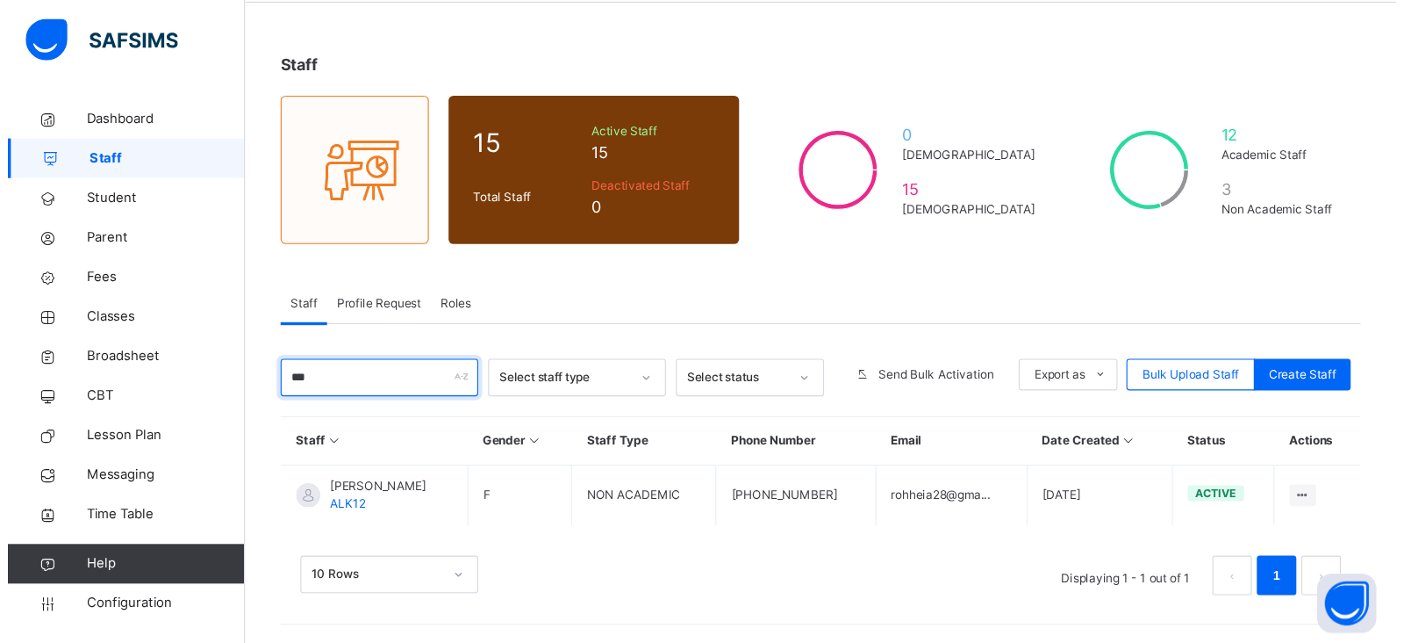
scroll to position [0, 0]
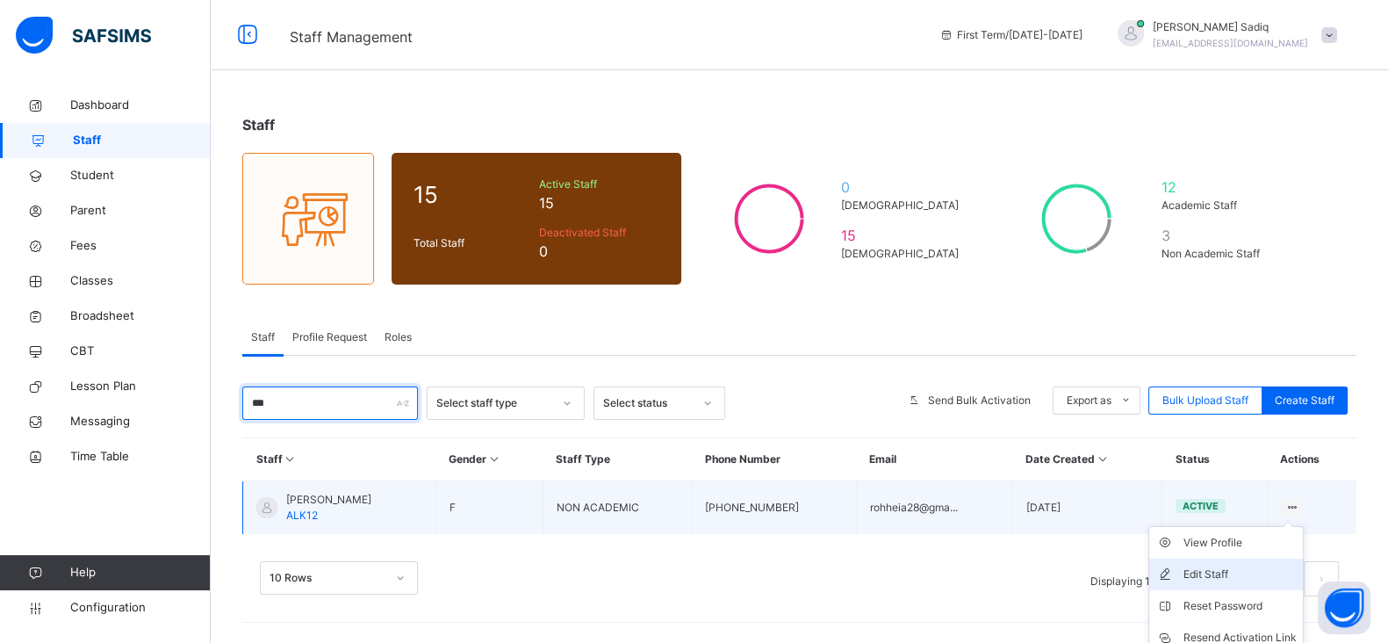
type input "***"
click at [1232, 570] on div "Edit Staff" at bounding box center [1238, 574] width 113 height 18
select select "**"
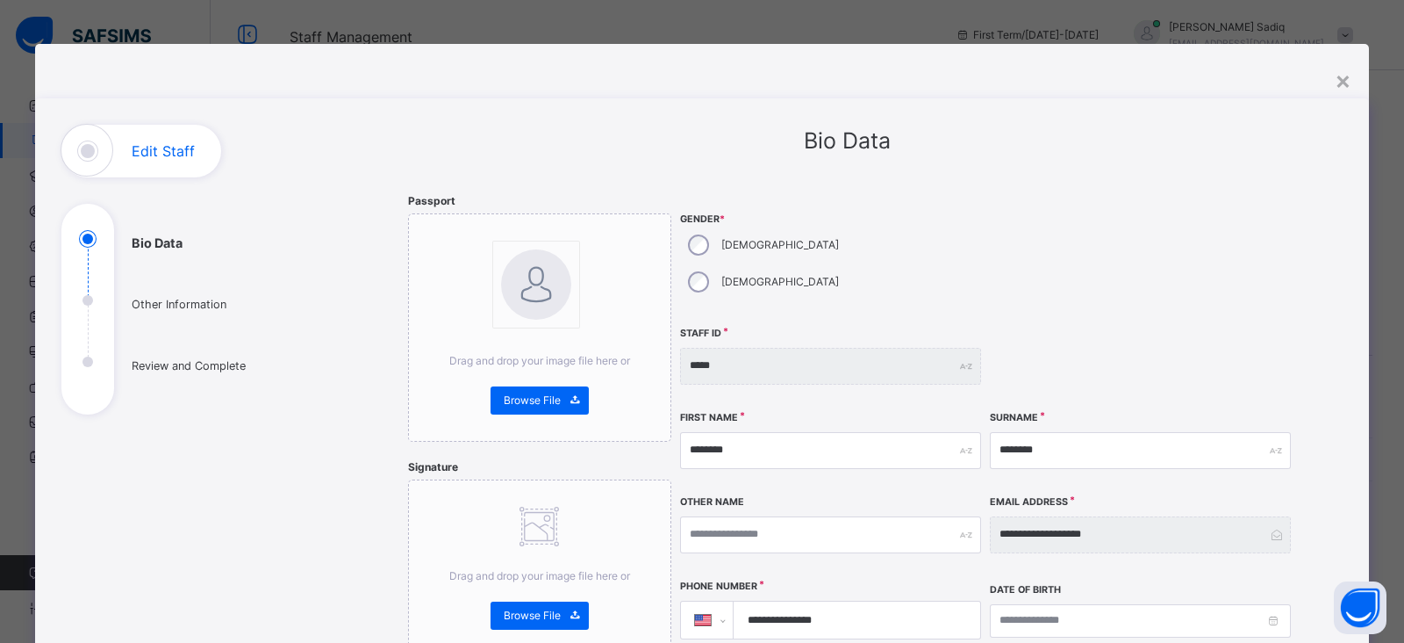
click at [1232, 177] on div "**********" at bounding box center [847, 631] width 878 height 1012
drag, startPoint x: 1234, startPoint y: 177, endPoint x: 1101, endPoint y: 182, distance: 133.5
click at [1101, 182] on div "**********" at bounding box center [847, 631] width 878 height 1012
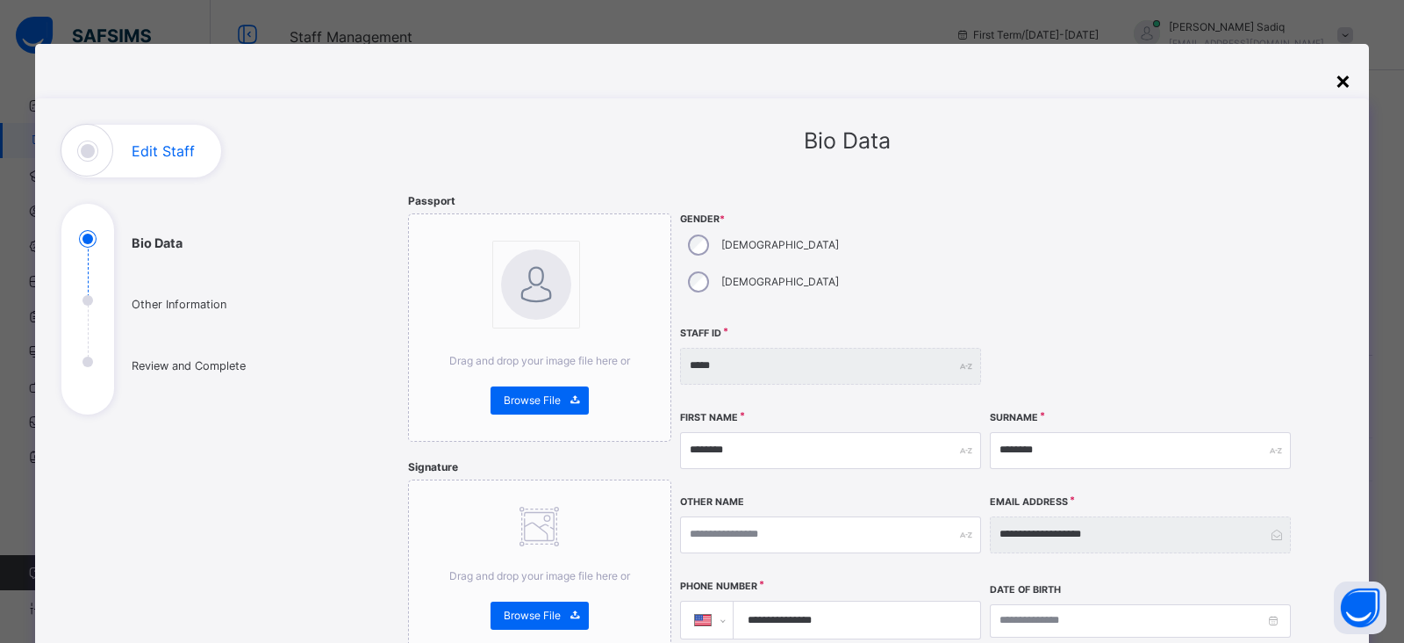
click at [1232, 84] on div "×" at bounding box center [1343, 79] width 17 height 37
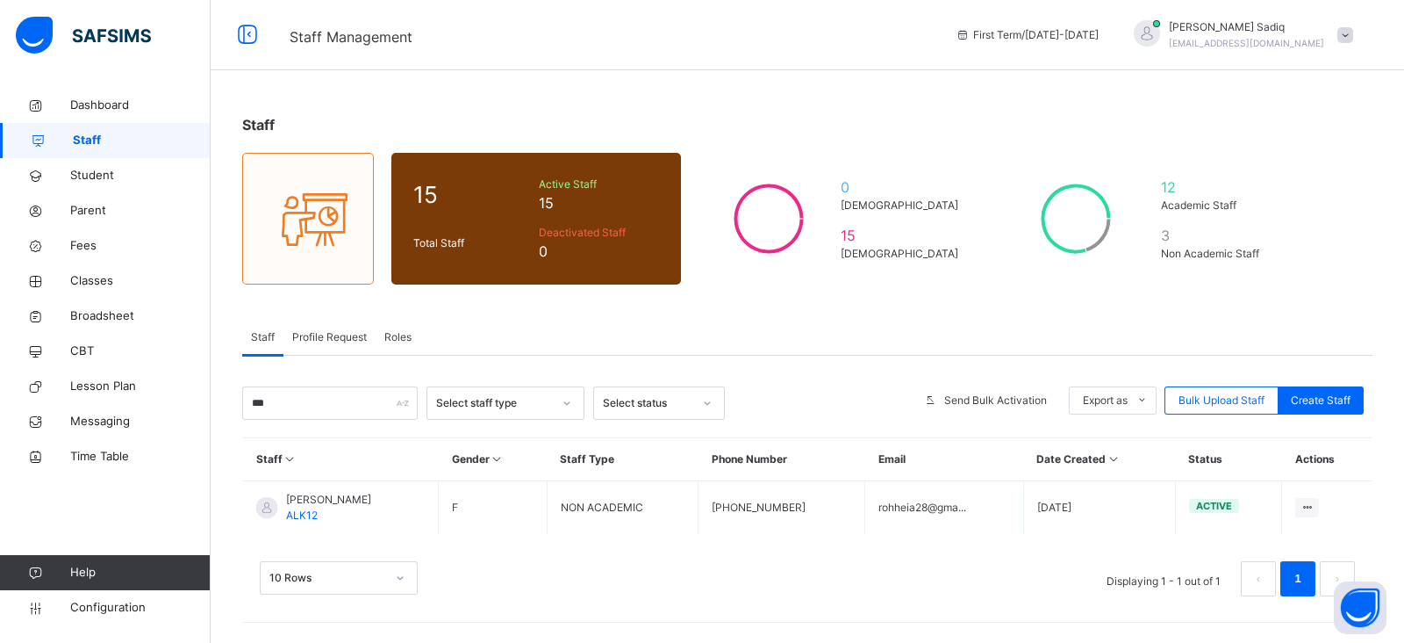
click at [329, 337] on span "Profile Request" at bounding box center [329, 337] width 75 height 16
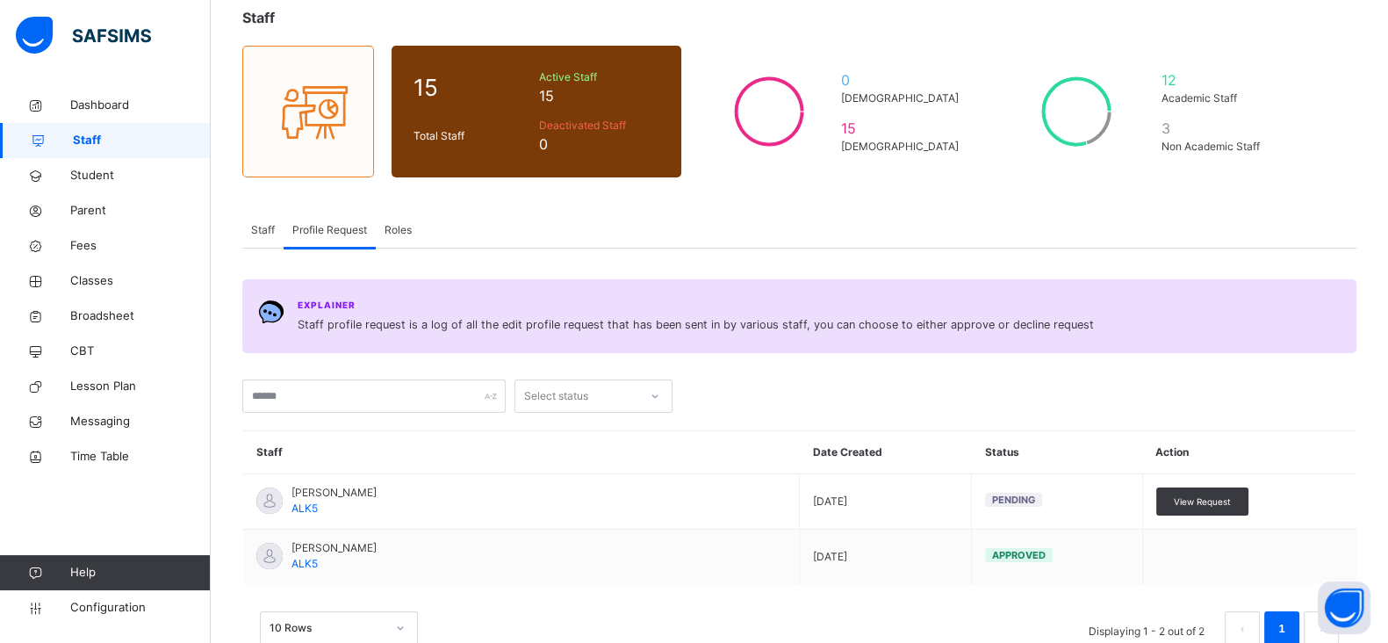
scroll to position [154, 0]
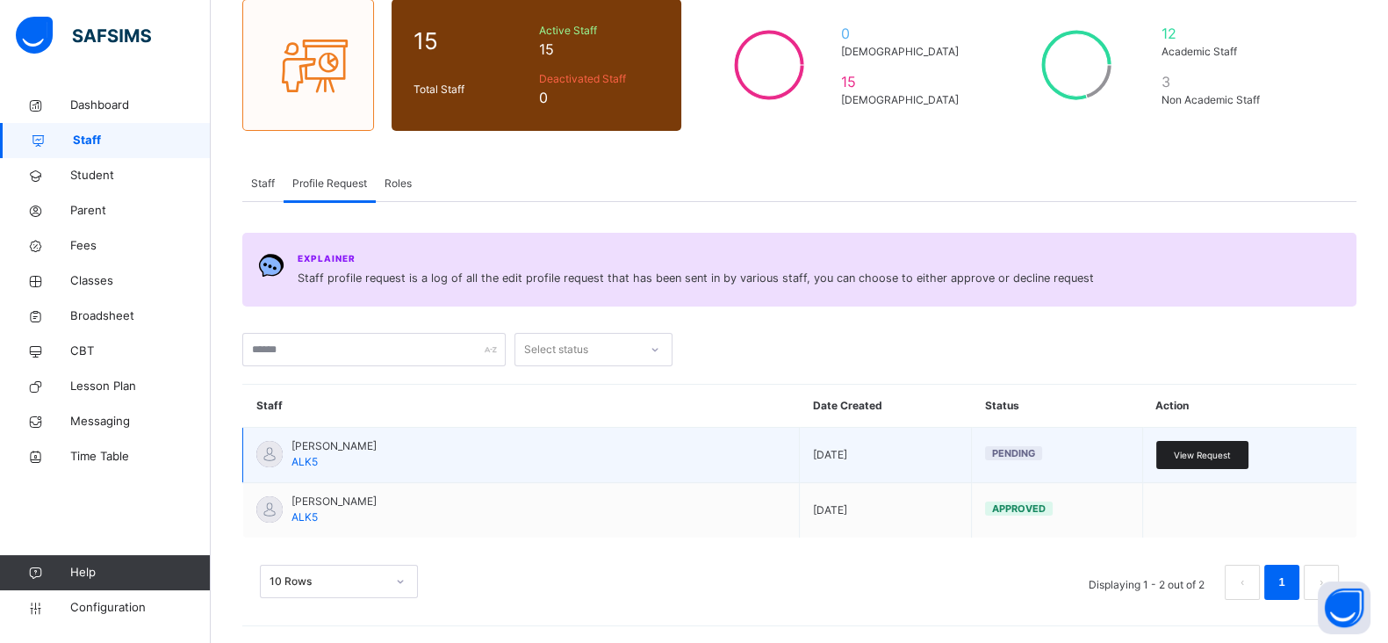
click at [1227, 449] on span "View Request" at bounding box center [1202, 455] width 57 height 13
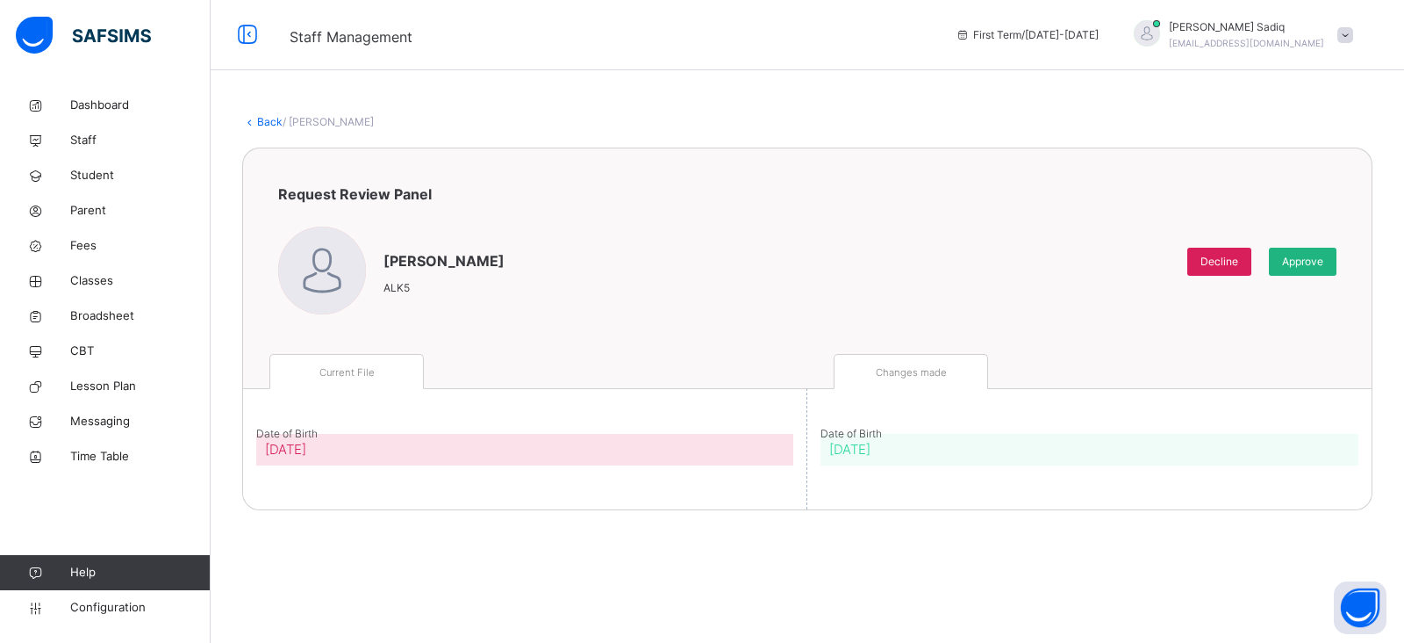
click at [1232, 261] on span "Approve" at bounding box center [1302, 262] width 41 height 16
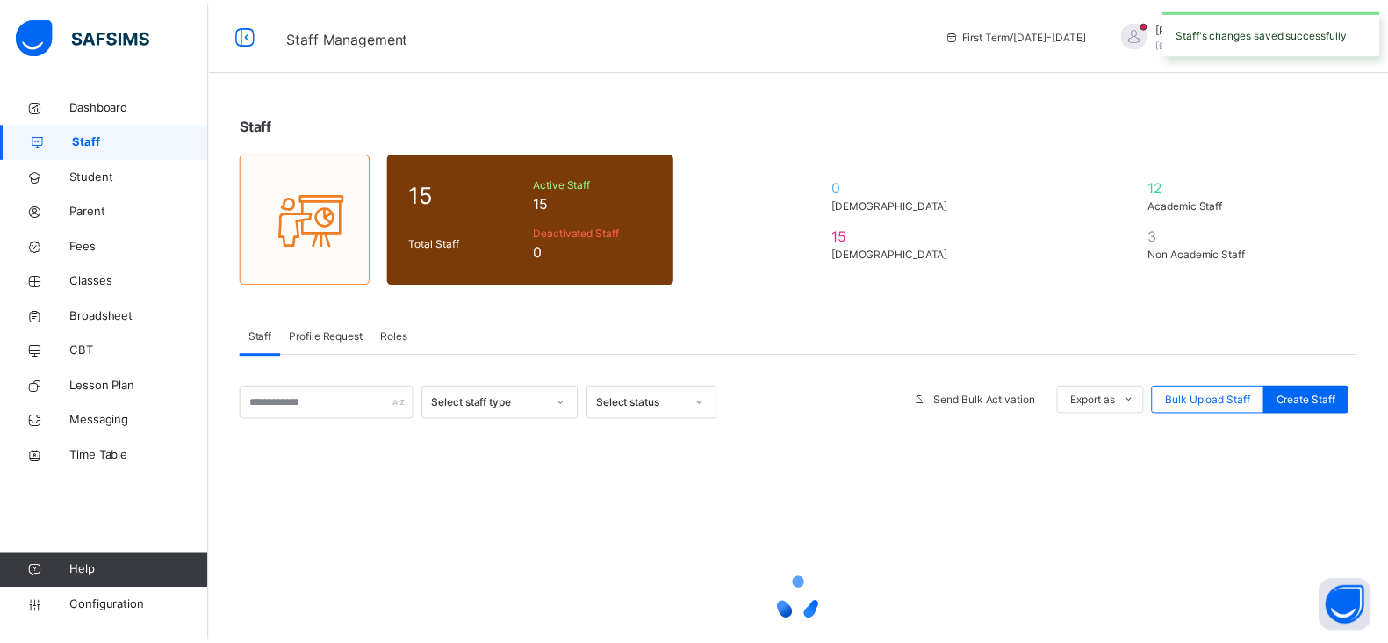
scroll to position [153, 0]
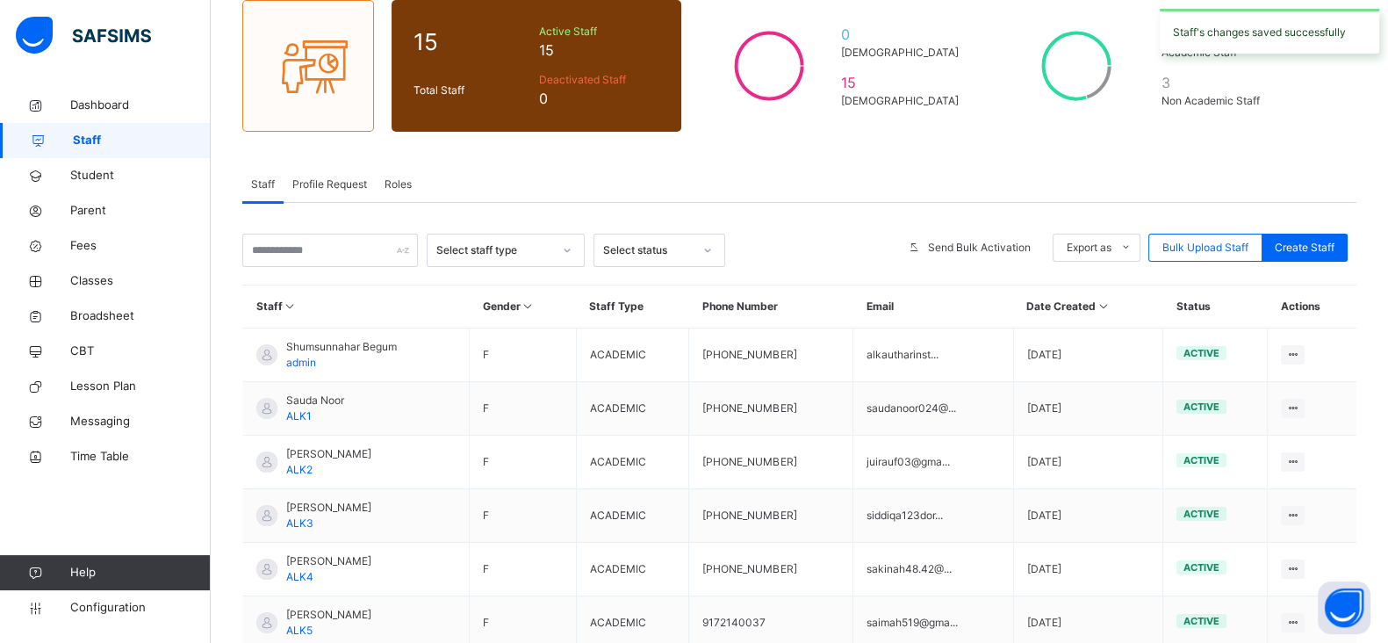
click at [398, 186] on span "Roles" at bounding box center [397, 184] width 27 height 16
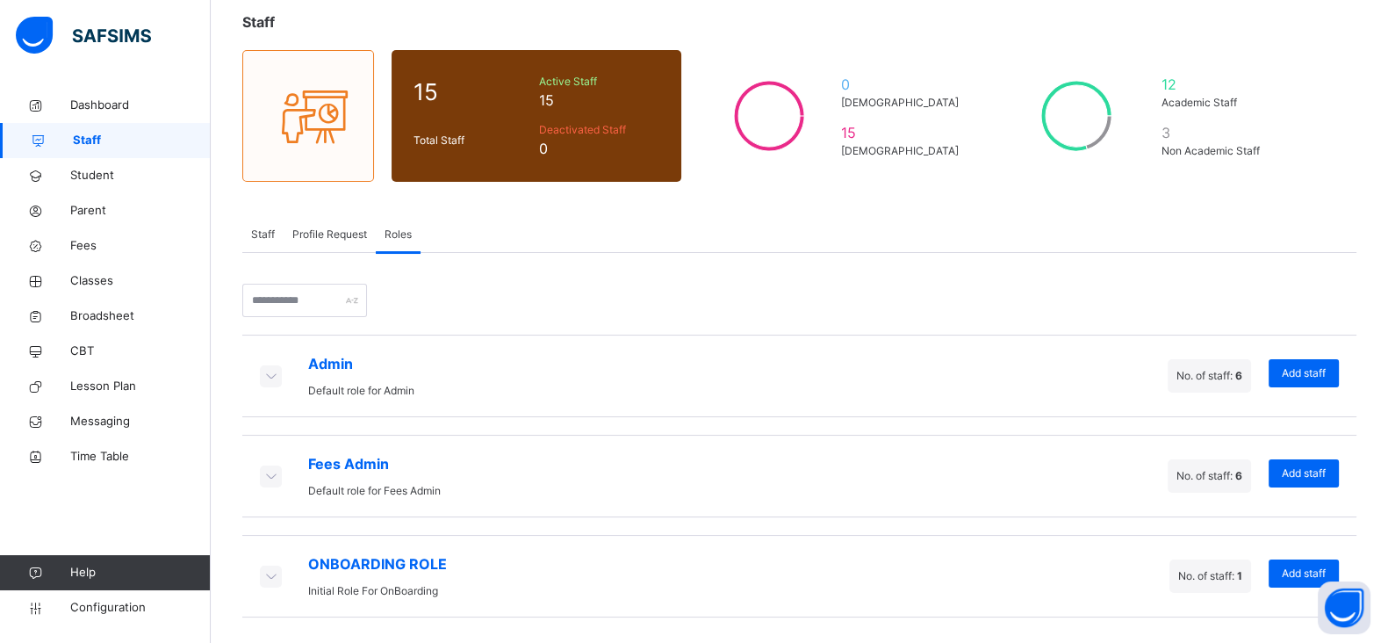
click at [271, 230] on span "Staff" at bounding box center [263, 234] width 24 height 16
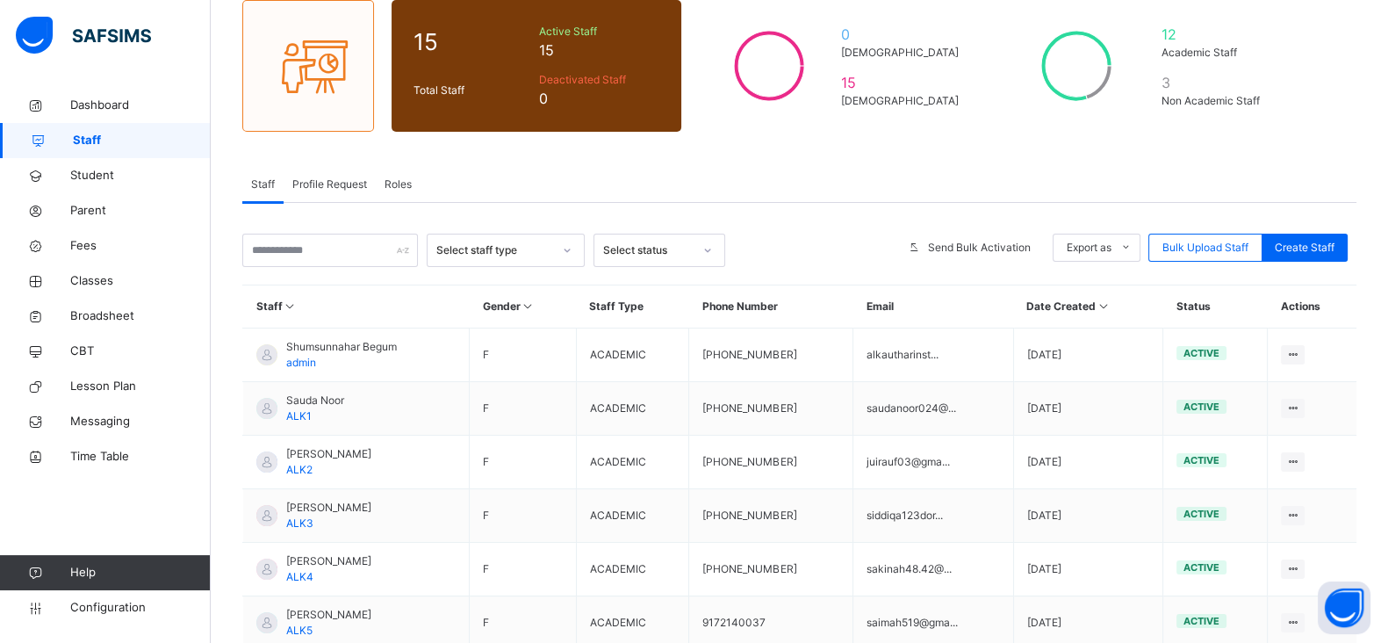
click at [1056, 183] on div "Staff Profile Request Roles" at bounding box center [799, 185] width 1114 height 36
click at [334, 242] on input "text" at bounding box center [330, 249] width 176 height 33
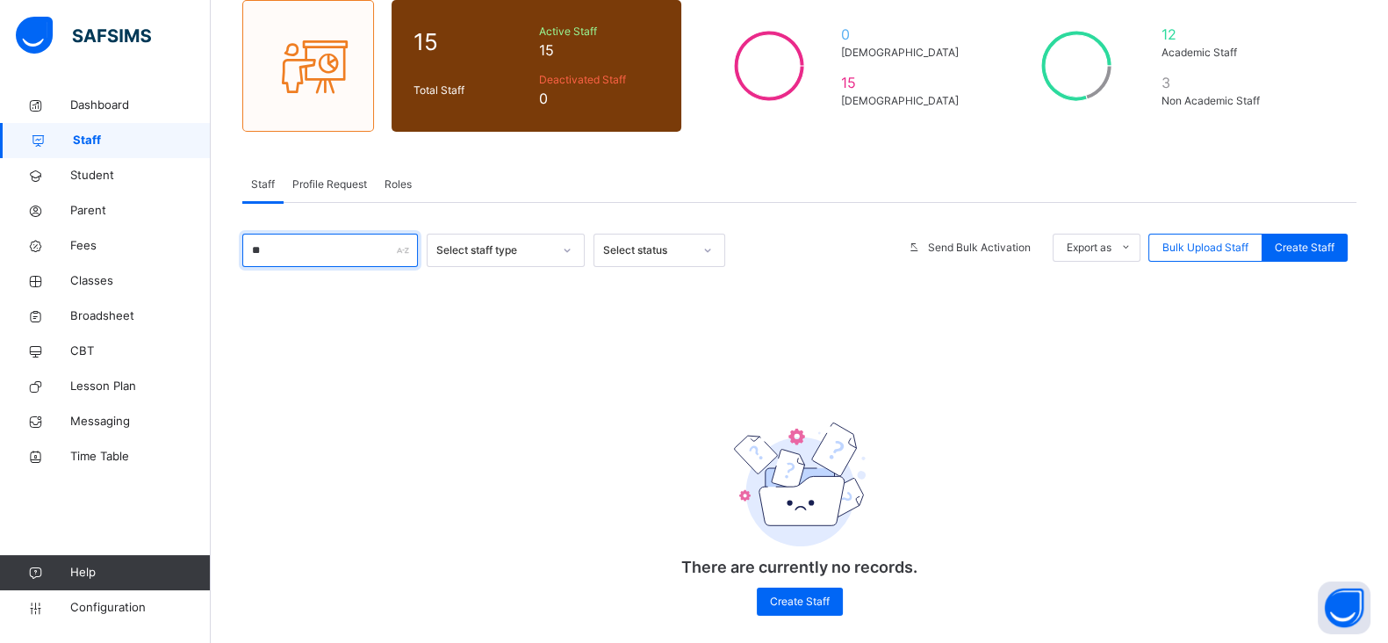
type input "*"
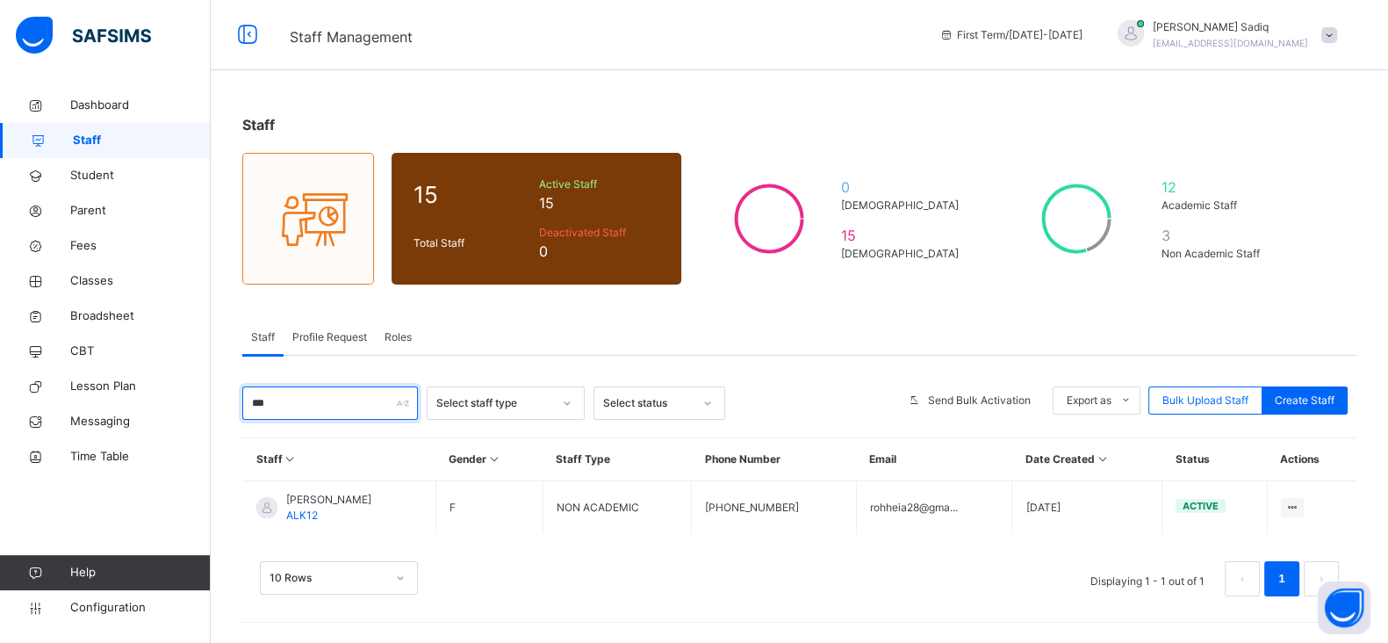
scroll to position [0, 0]
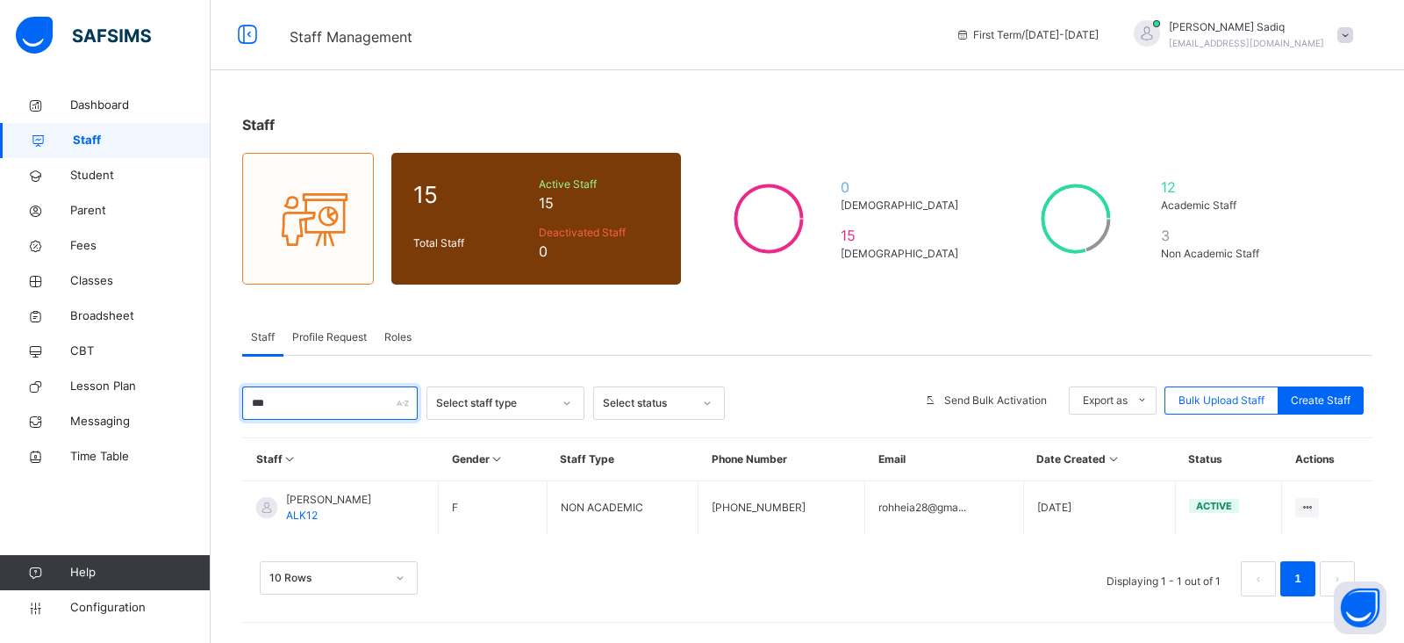
type input "***"
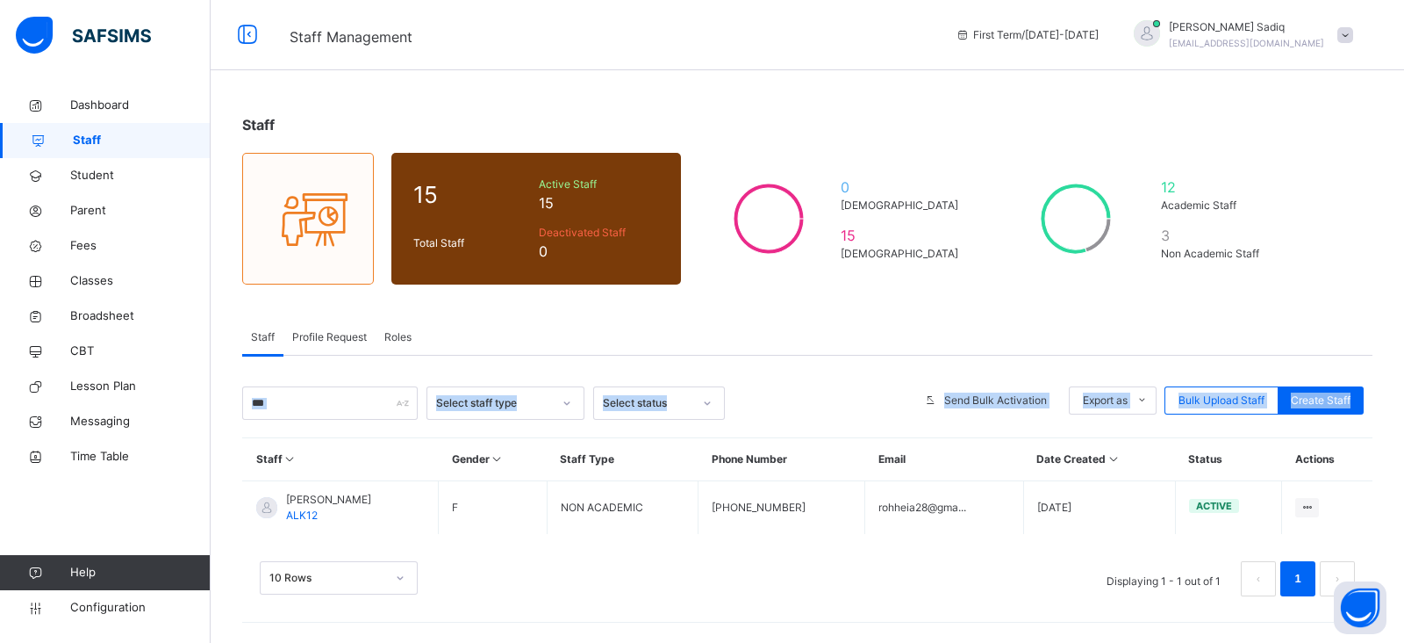
drag, startPoint x: 1403, startPoint y: 419, endPoint x: 1324, endPoint y: 248, distance: 188.9
click at [1232, 248] on div "Staff 15 Total Staff Active Staff 15 Deactivated Staff 0 0 [DEMOGRAPHIC_DATA] 1…" at bounding box center [808, 364] width 1194 height 552
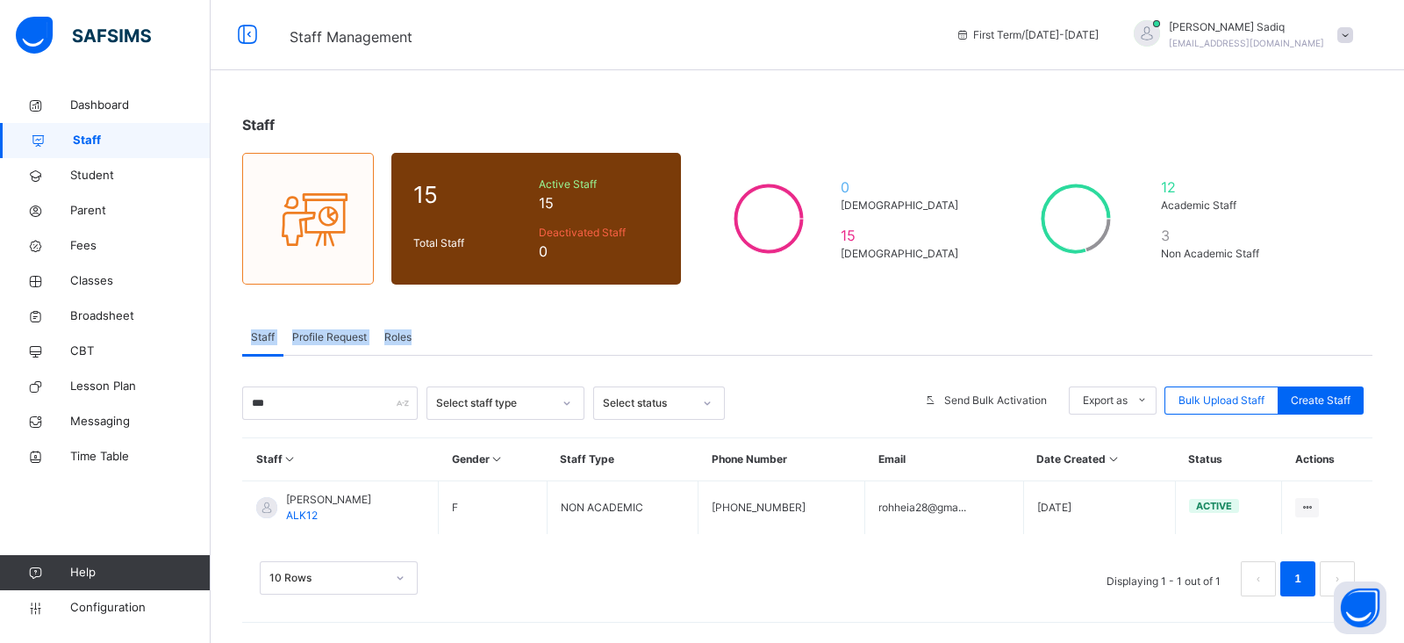
drag, startPoint x: 1330, startPoint y: 310, endPoint x: 1403, endPoint y: 269, distance: 83.3
click at [1232, 269] on div "Staff 15 Total Staff Active Staff 15 Deactivated Staff 0 0 [DEMOGRAPHIC_DATA] 1…" at bounding box center [808, 364] width 1194 height 552
click at [1097, 316] on div "Staff 15 Total Staff Active Staff 15 Deactivated Staff 0 0 [DEMOGRAPHIC_DATA] 1…" at bounding box center [808, 364] width 1194 height 552
click at [1181, 212] on div "12 Academic Staff" at bounding box center [1217, 195] width 121 height 46
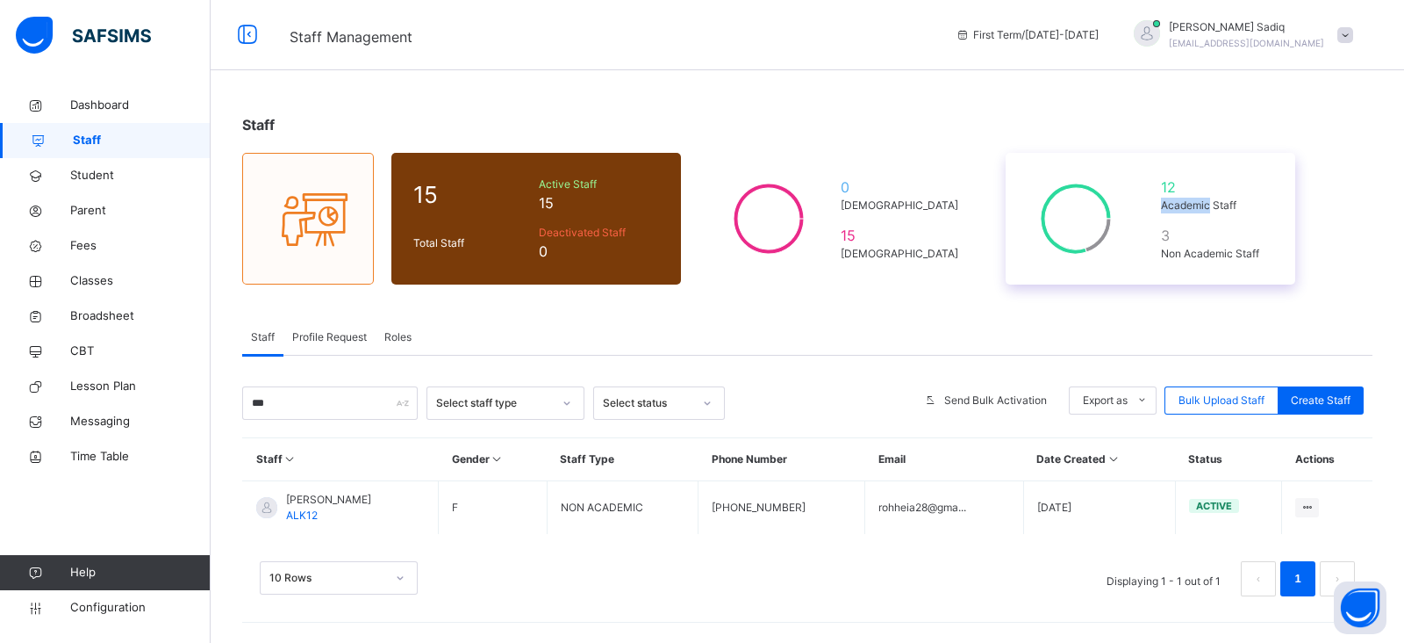
click at [1181, 212] on div "12 Academic Staff" at bounding box center [1217, 195] width 121 height 46
click at [558, 404] on div at bounding box center [567, 403] width 30 height 28
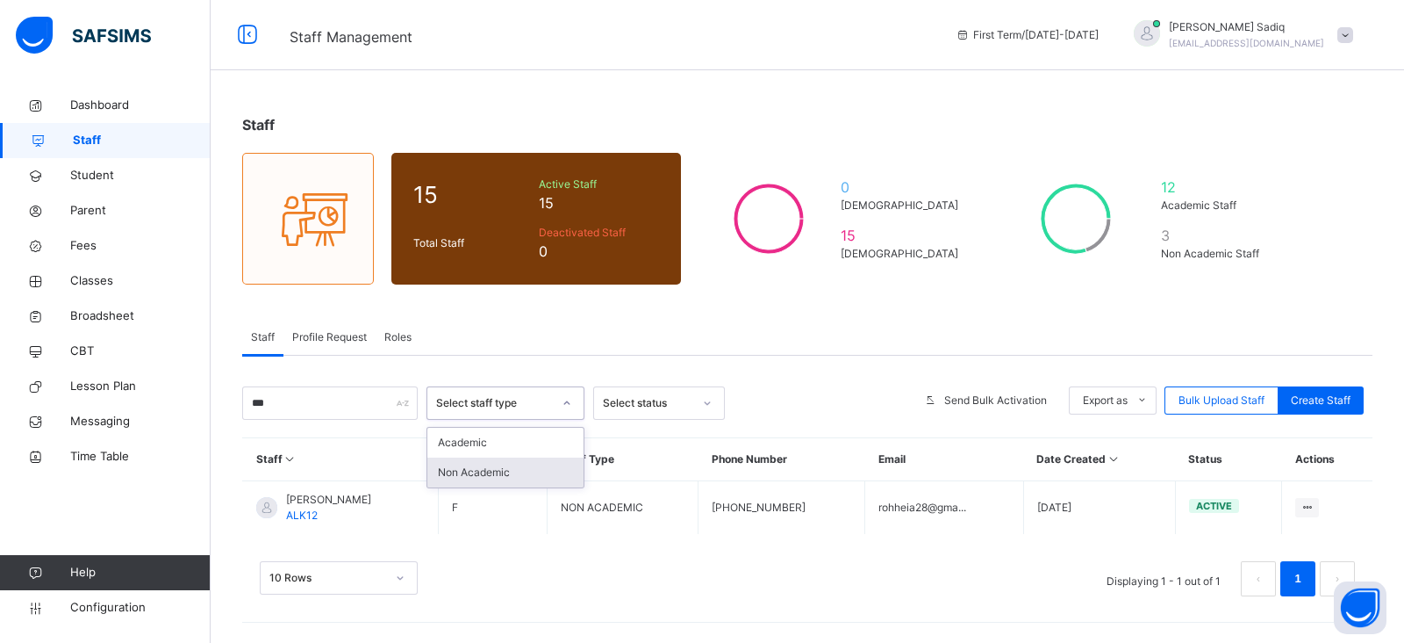
click at [492, 463] on div "Non Academic" at bounding box center [505, 472] width 156 height 30
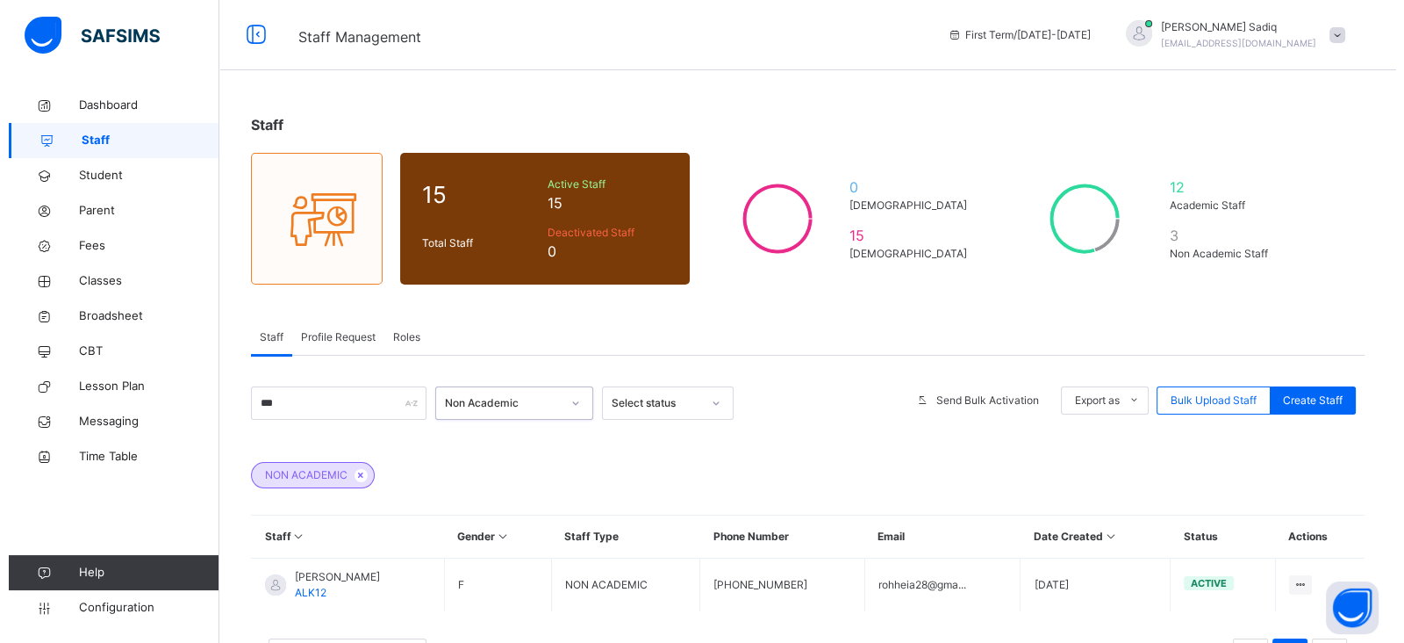
scroll to position [75, 0]
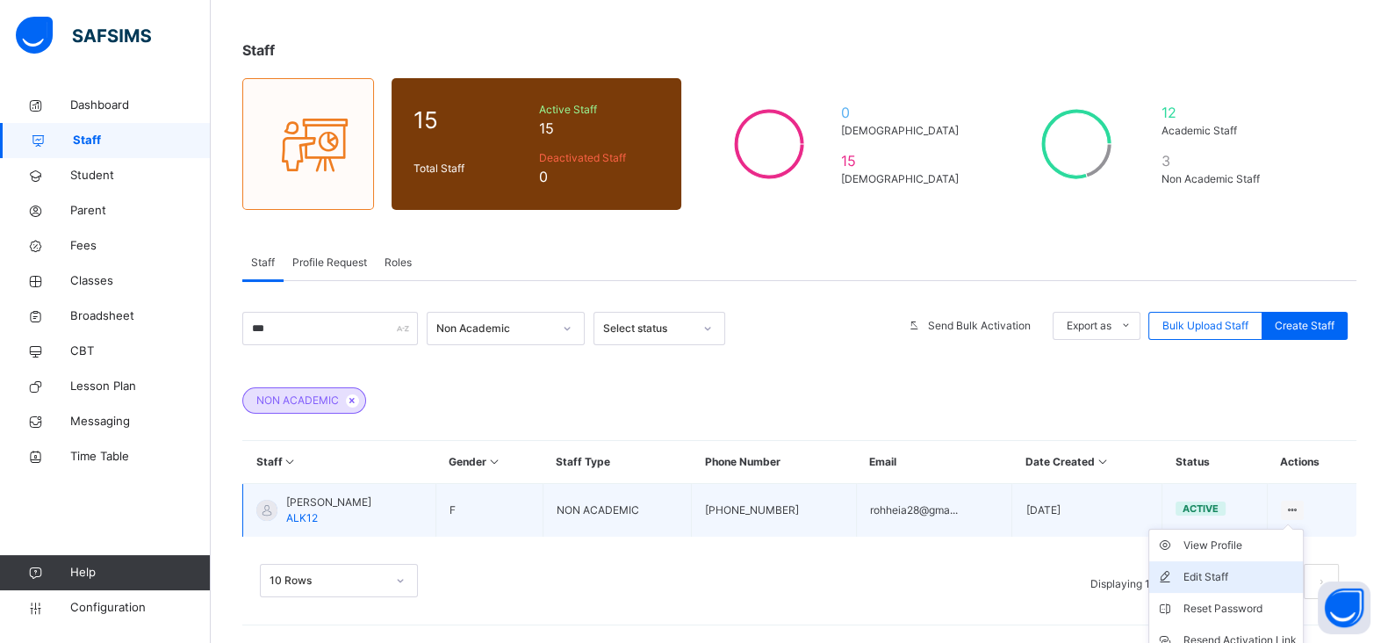
click at [1232, 568] on div "Edit Staff" at bounding box center [1238, 577] width 113 height 18
select select "**"
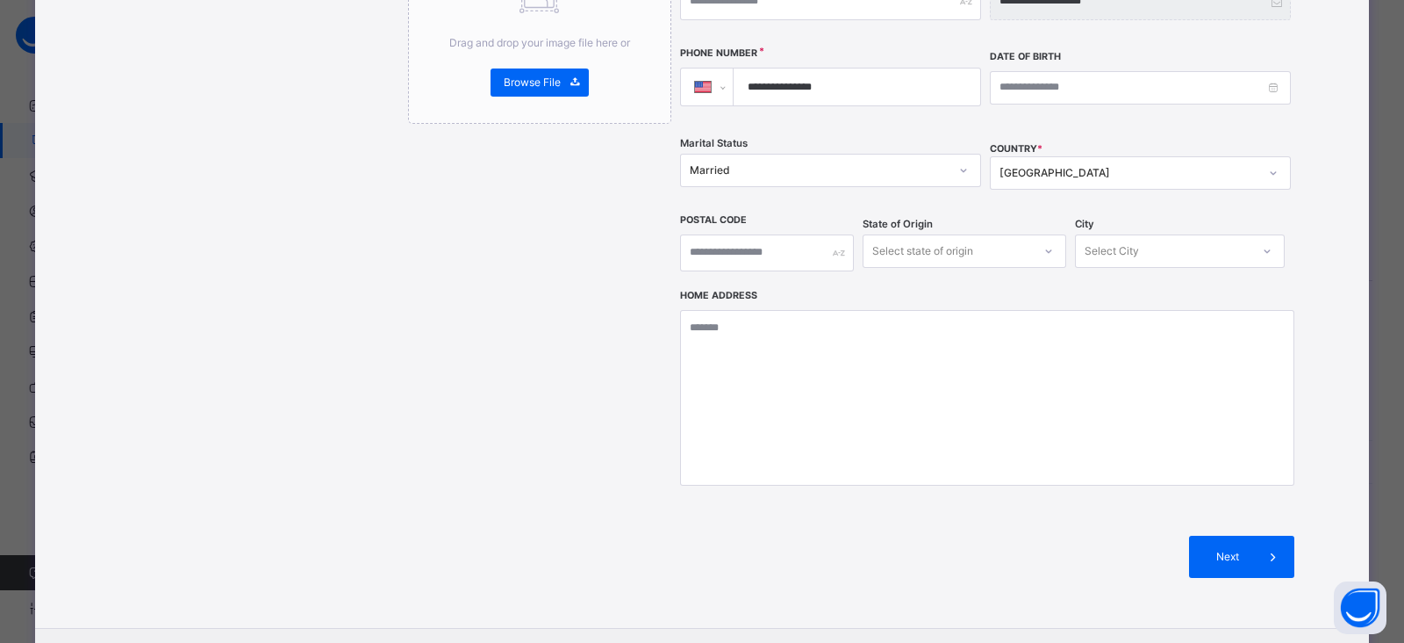
scroll to position [534, 0]
click at [1232, 545] on icon at bounding box center [1273, 555] width 19 height 21
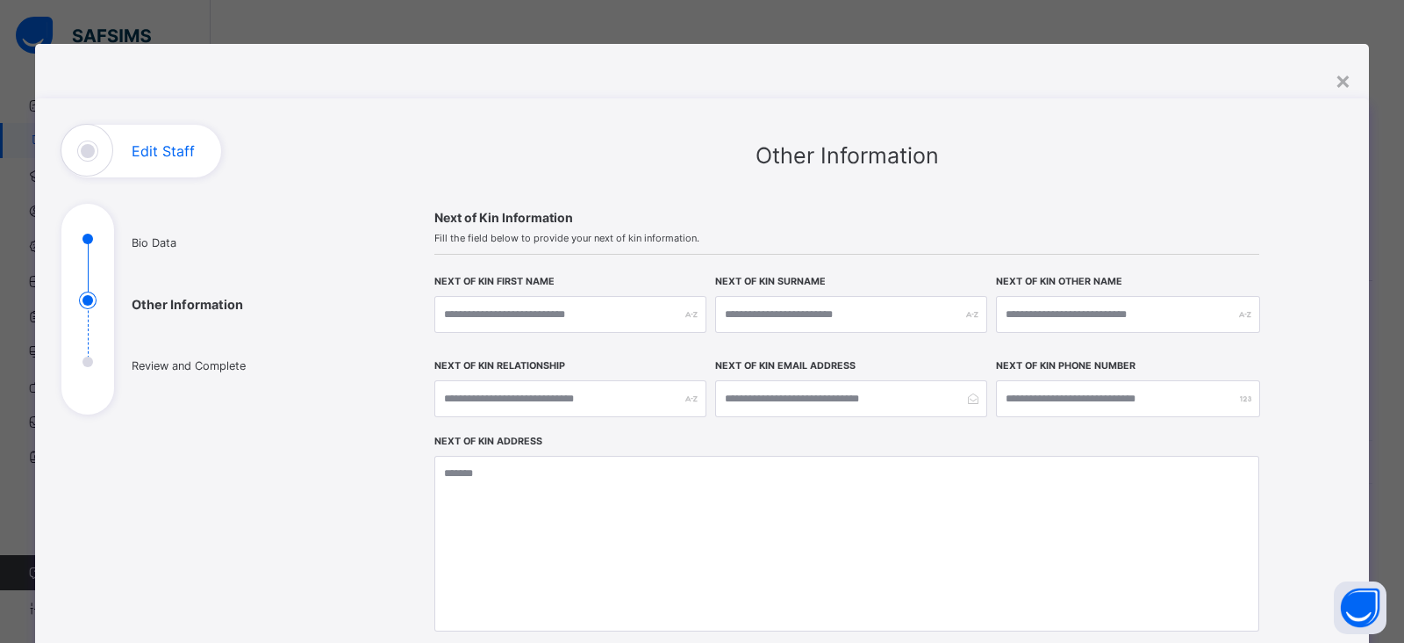
scroll to position [272, 0]
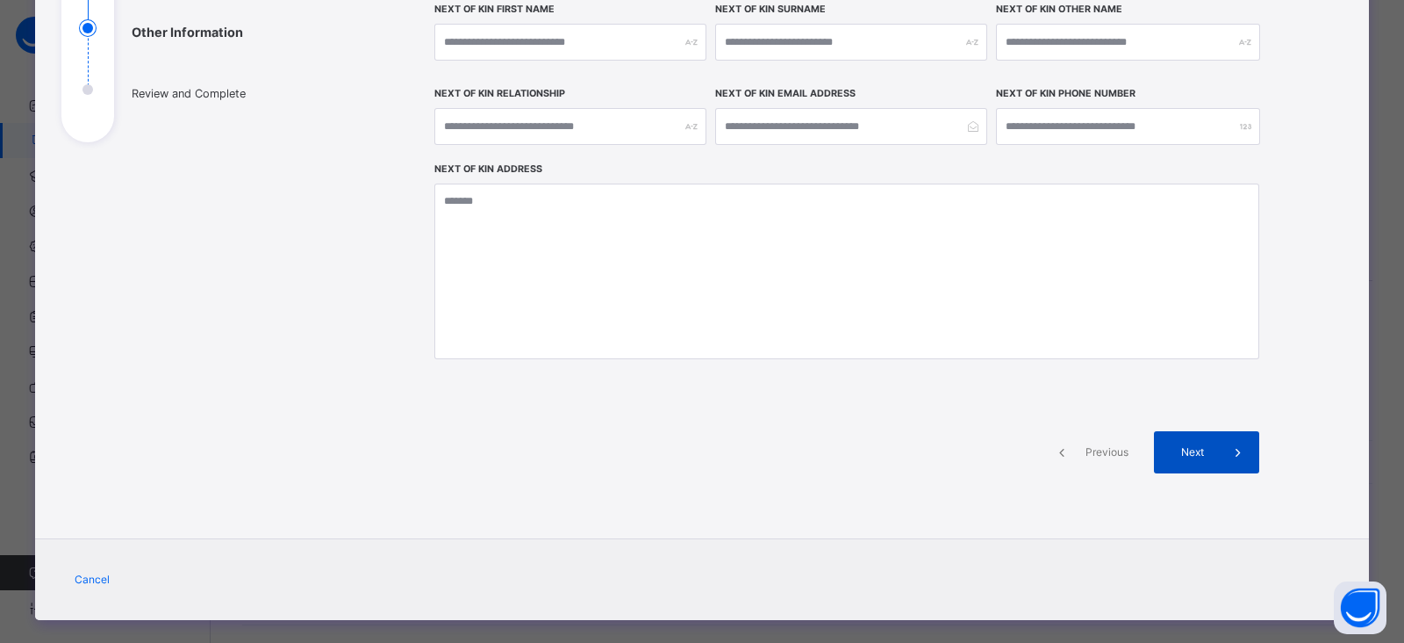
click at [1196, 441] on div "Next" at bounding box center [1206, 452] width 105 height 42
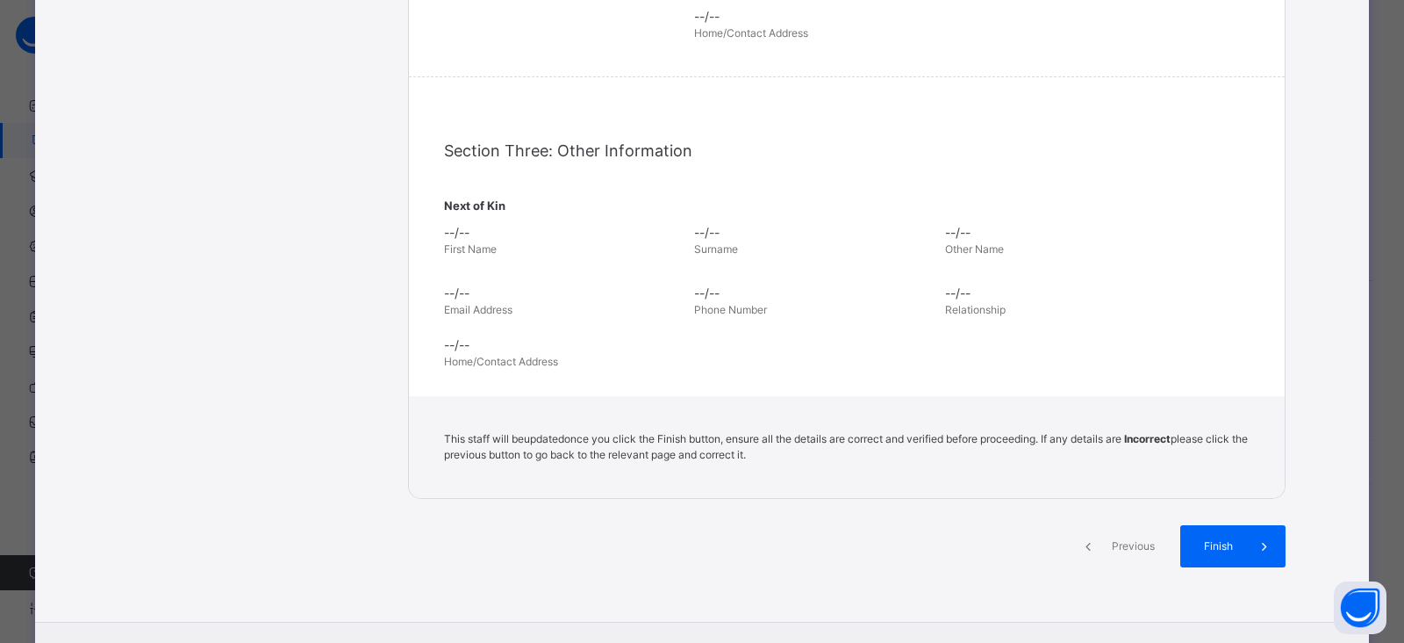
scroll to position [542, 0]
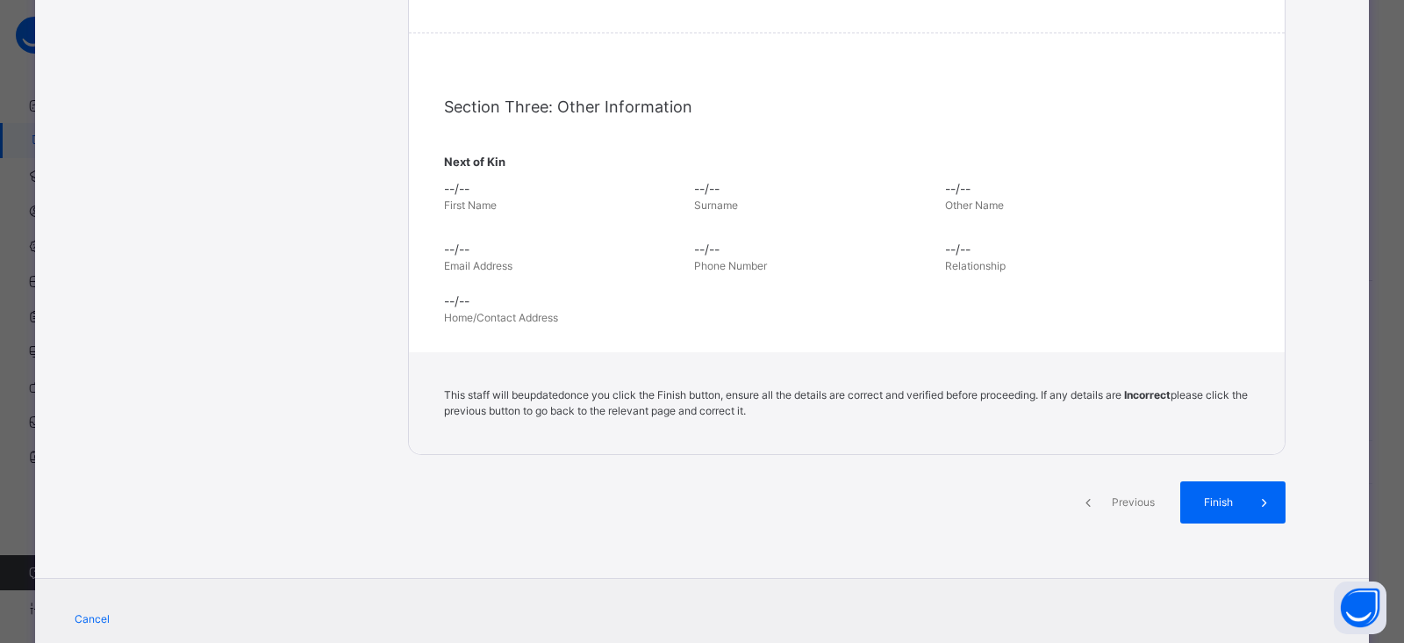
click at [1122, 502] on span "Previous" at bounding box center [1133, 502] width 48 height 16
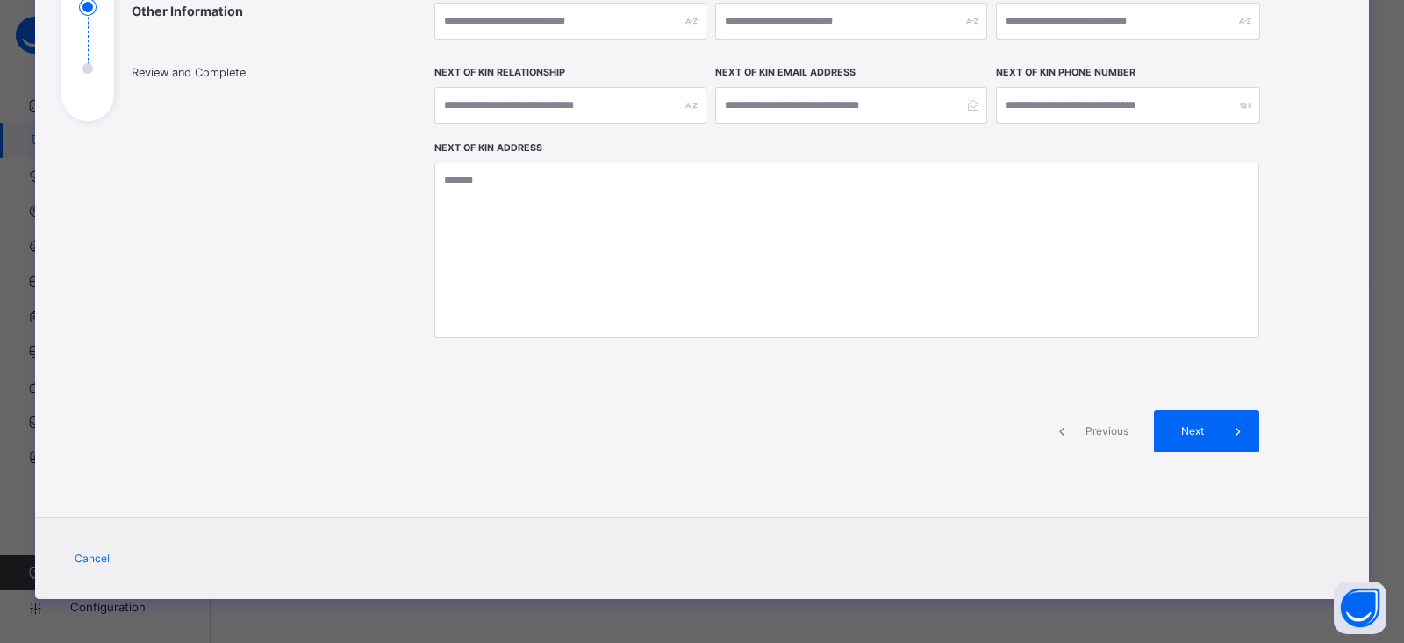
scroll to position [292, 0]
click at [1095, 427] on span "Previous" at bounding box center [1107, 432] width 48 height 16
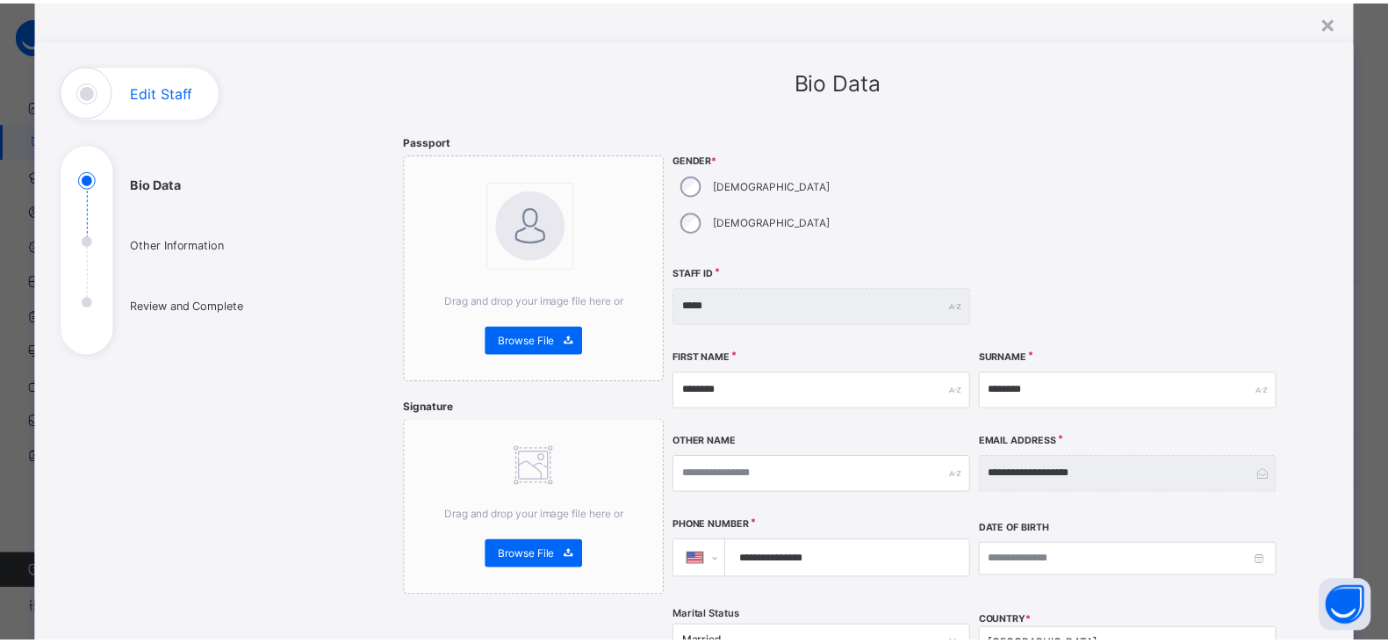
scroll to position [0, 0]
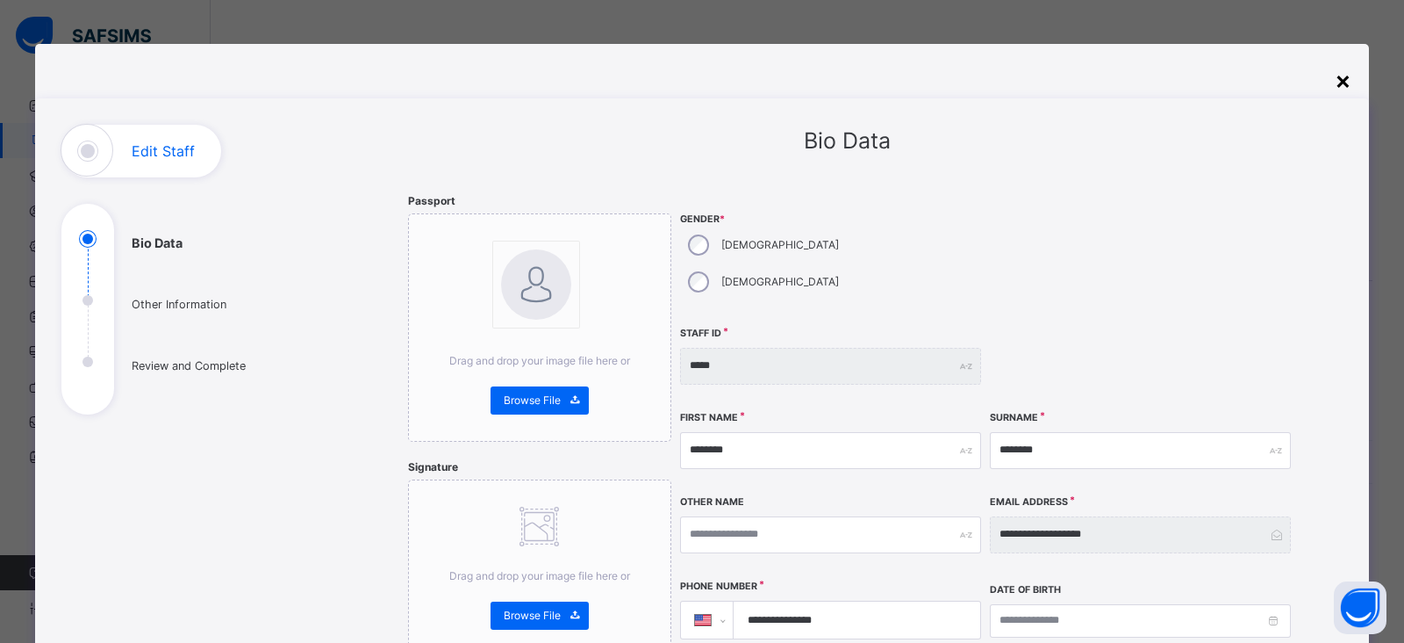
click at [1232, 84] on div "×" at bounding box center [1343, 79] width 17 height 37
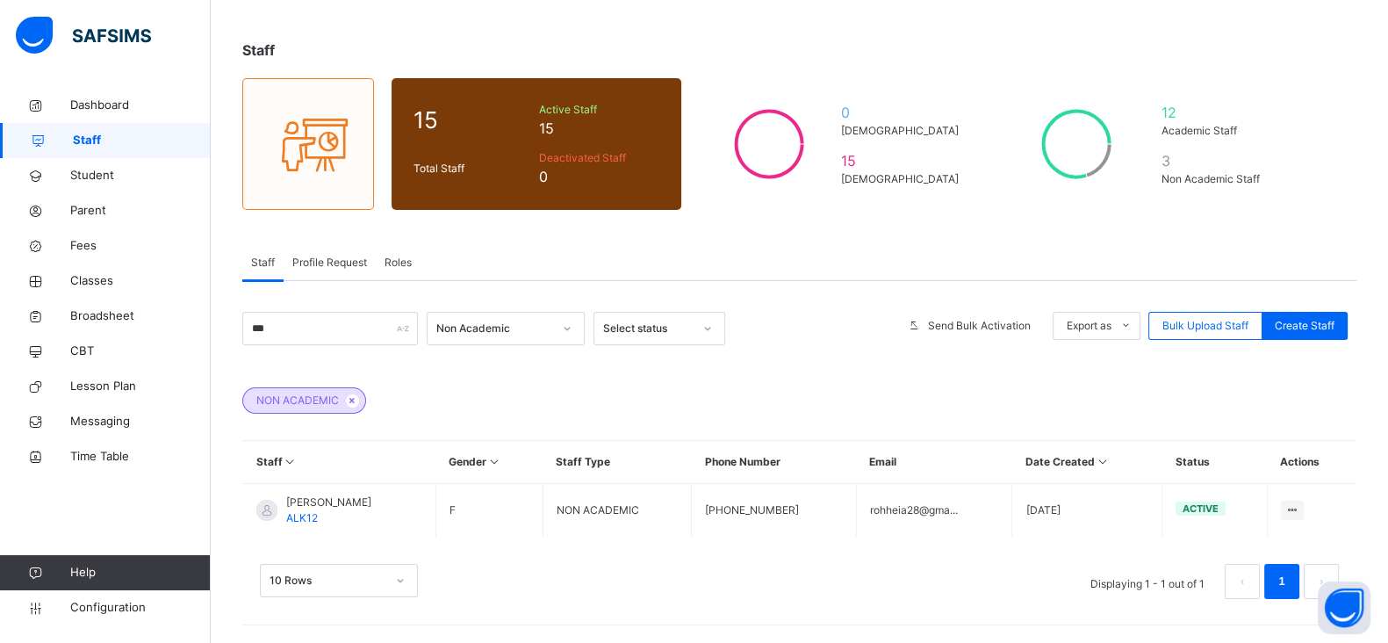
click at [888, 292] on div "*** Non Academic Select status Send Bulk Activation Export as Pdf Report Excel …" at bounding box center [799, 448] width 1114 height 335
click at [831, 246] on div "Staff Profile Request Roles" at bounding box center [799, 263] width 1114 height 36
click at [1142, 400] on div "NON ACADEMIC" at bounding box center [799, 391] width 1114 height 61
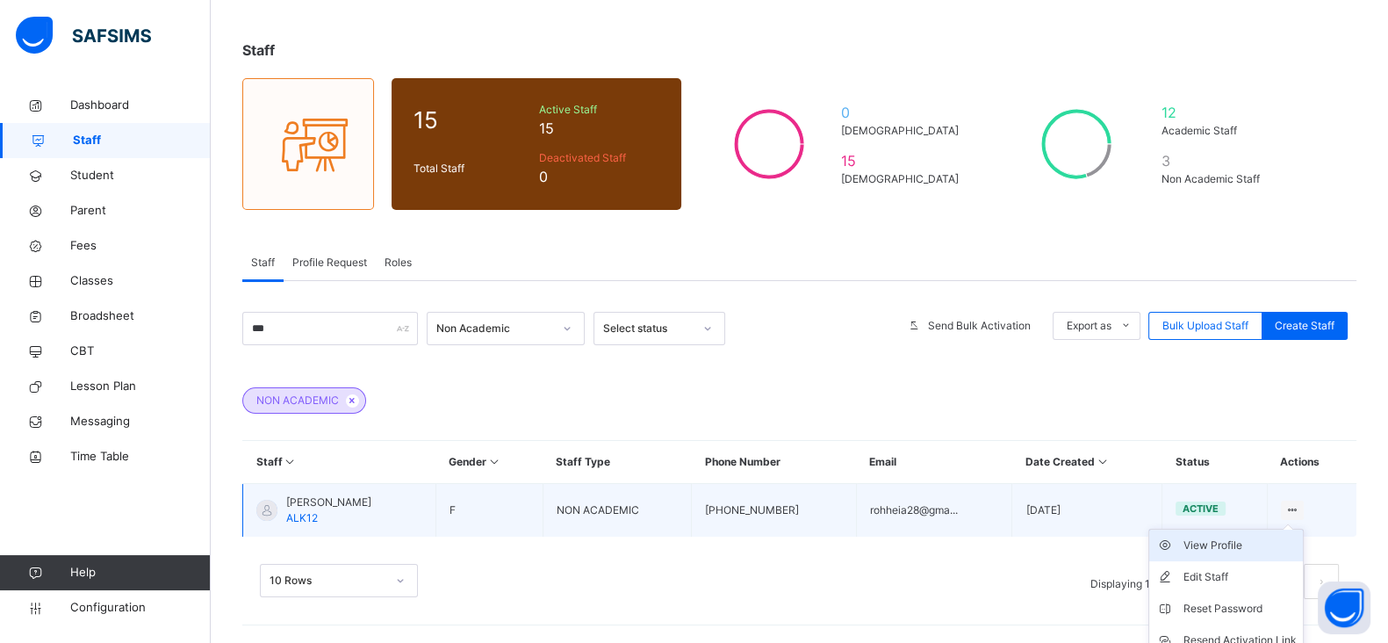
click at [1228, 545] on div "View Profile" at bounding box center [1238, 545] width 113 height 18
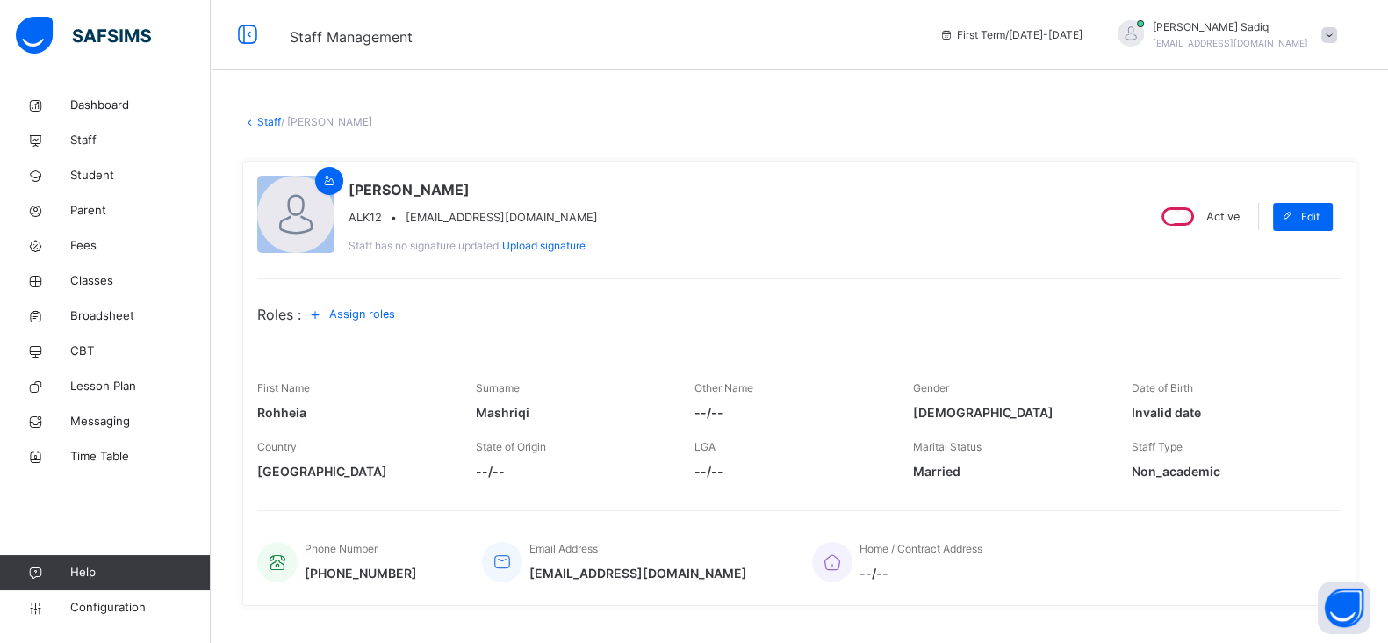
click at [1172, 327] on div "Roles : Assign roles" at bounding box center [799, 314] width 1084 height 28
